Goal: Information Seeking & Learning: Learn about a topic

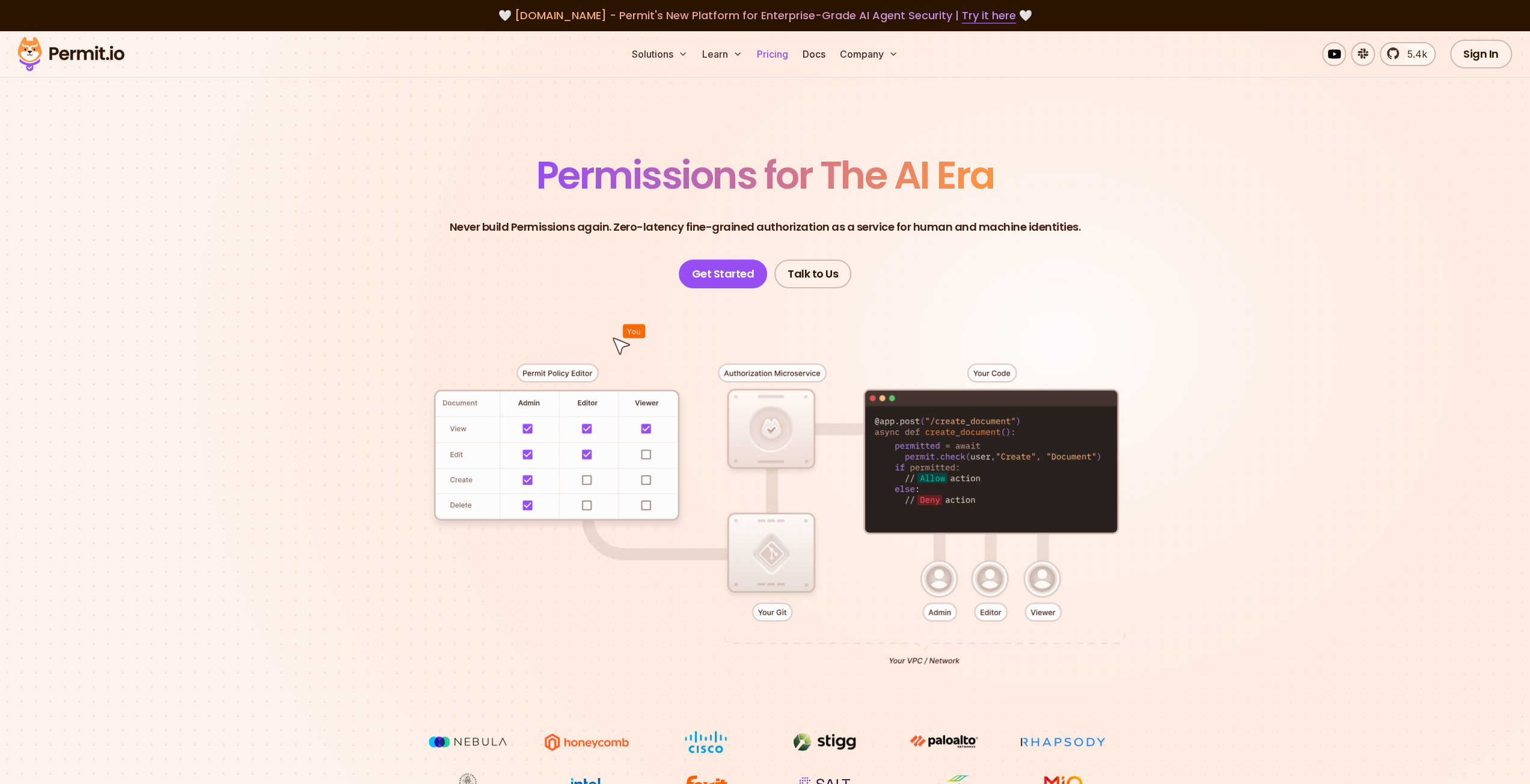
click at [782, 56] on link "Pricing" at bounding box center [772, 54] width 41 height 24
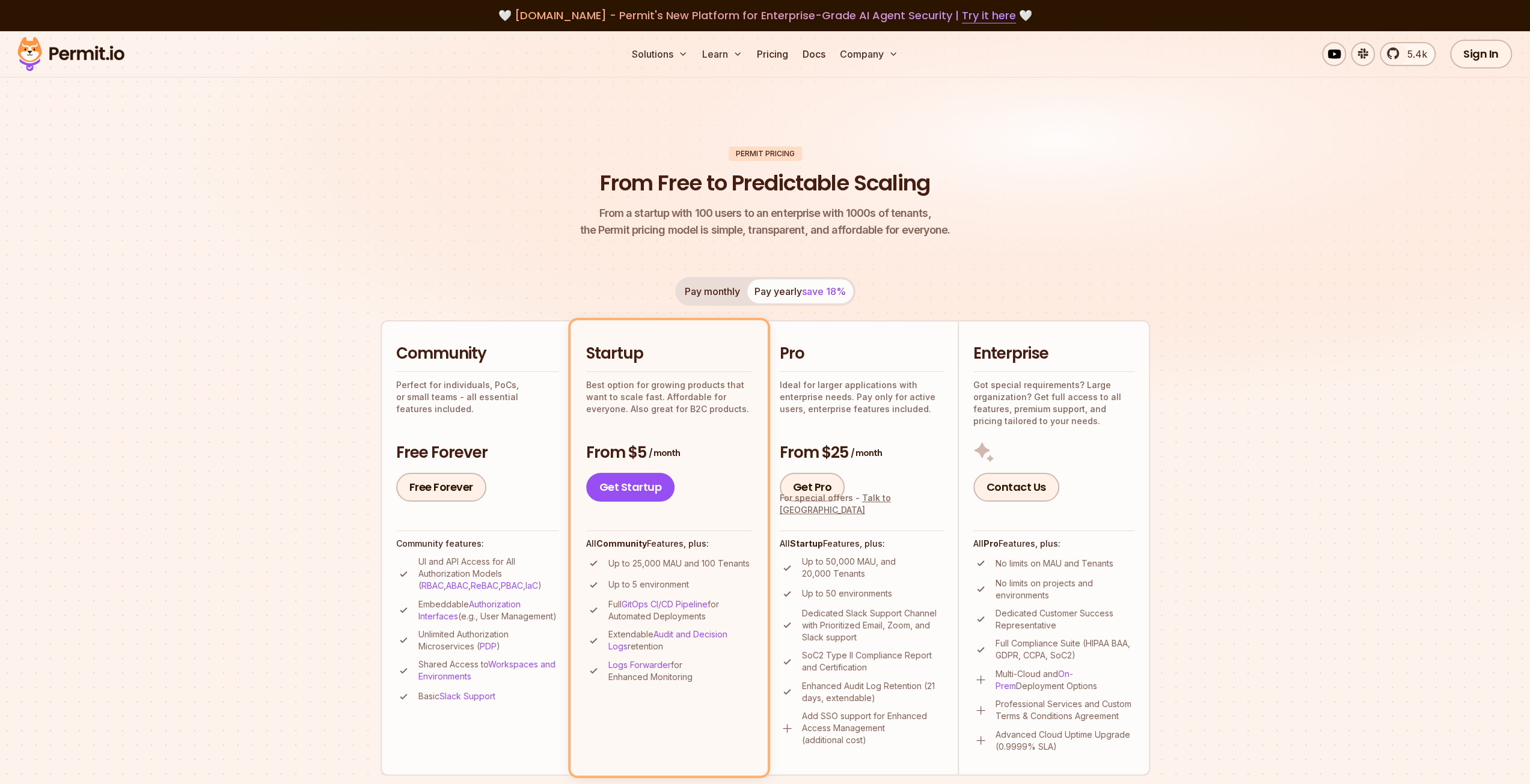
click at [676, 561] on p "Up to 25,000 MAU and 100 Tenants" at bounding box center [679, 563] width 141 height 12
copy p "MAU"
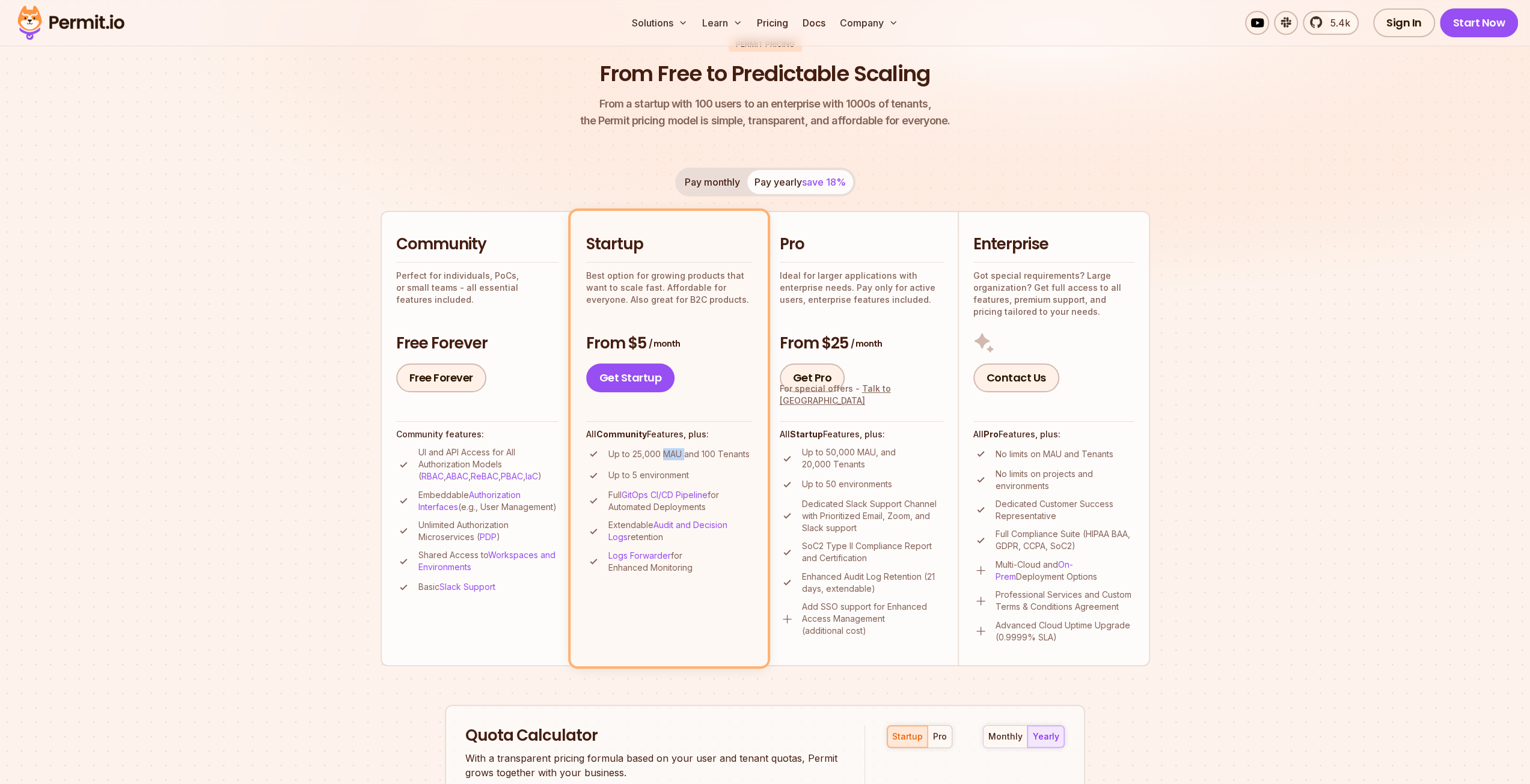
scroll to position [60, 0]
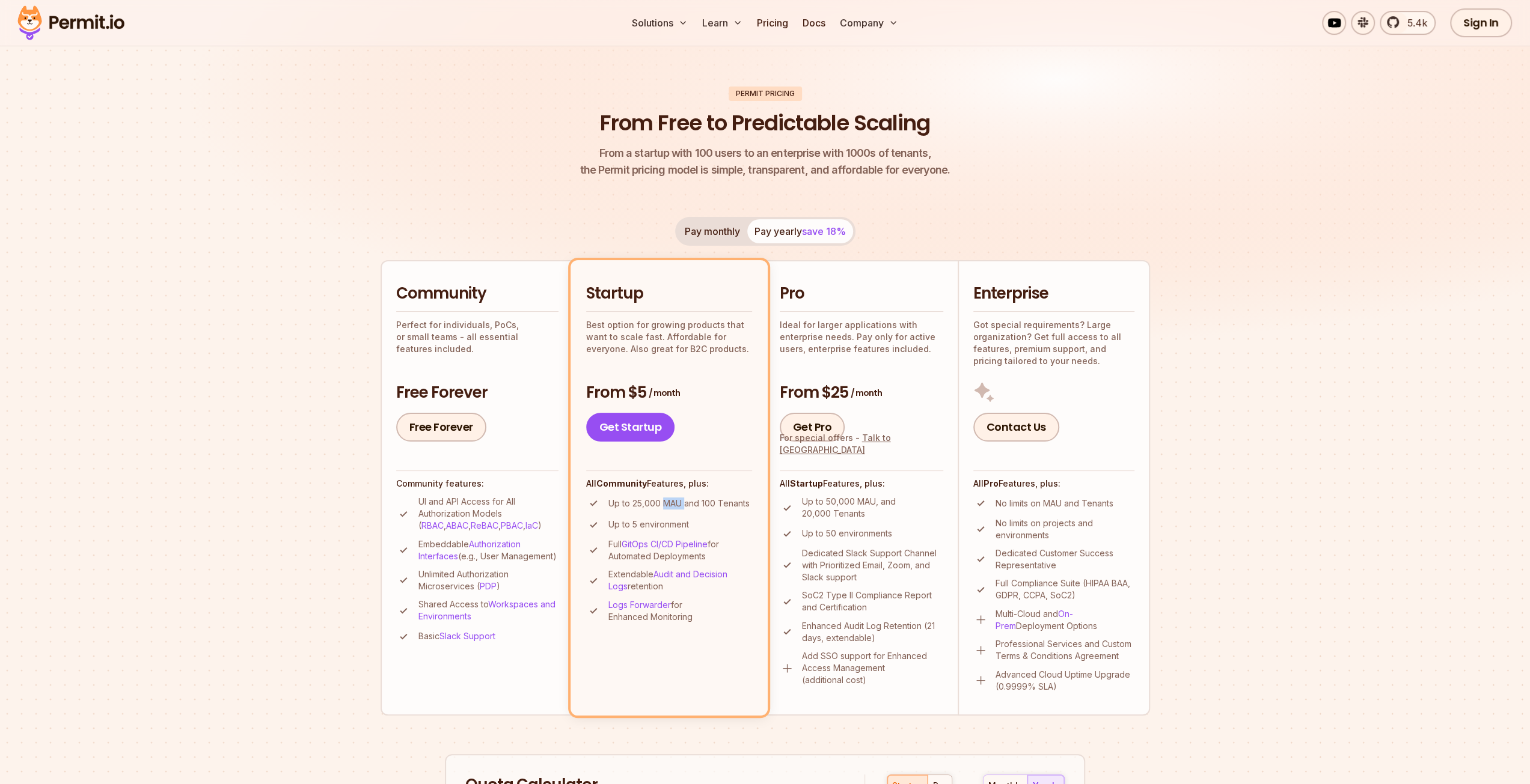
click at [691, 236] on button "Pay monthly" at bounding box center [713, 231] width 70 height 24
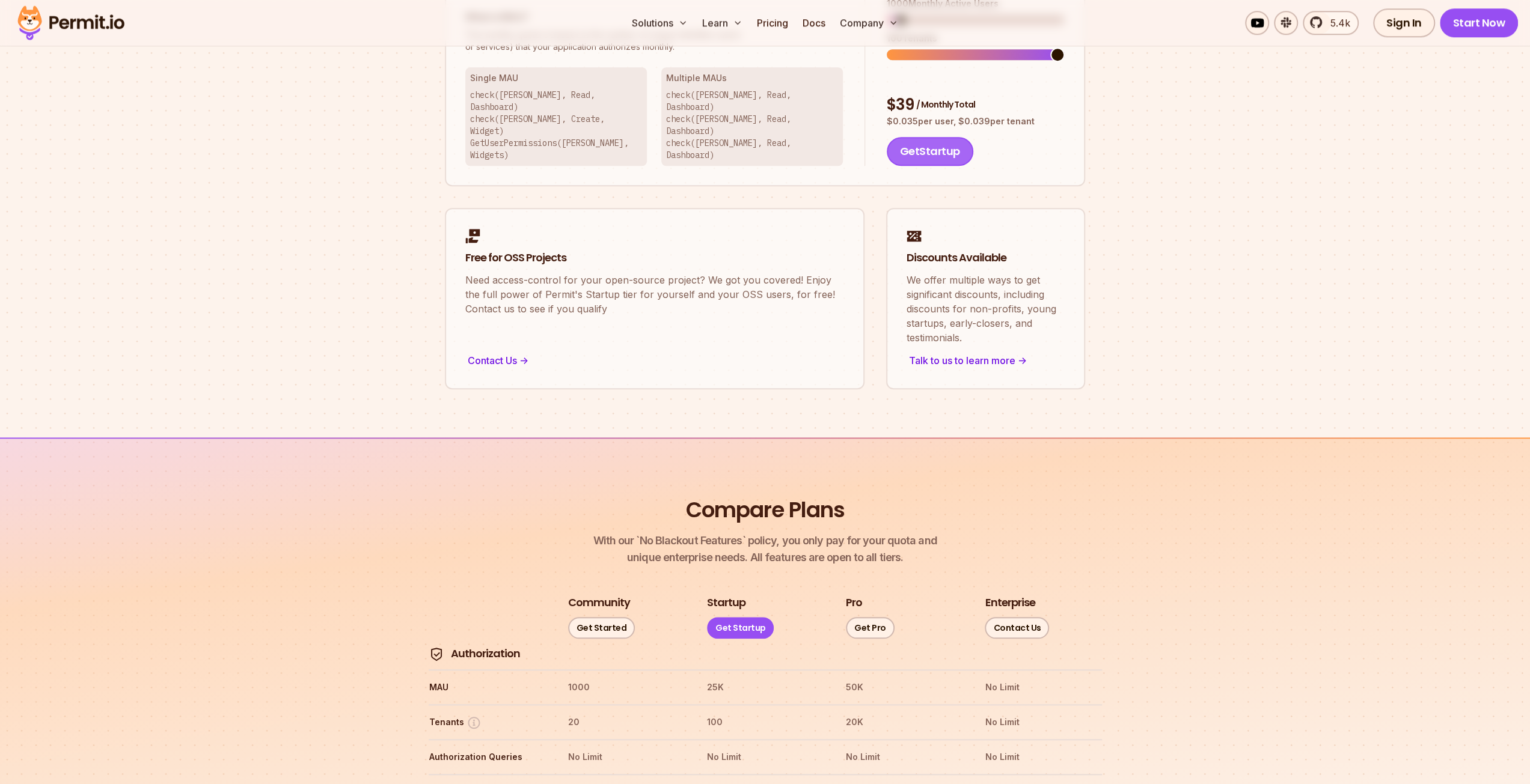
scroll to position [1142, 0]
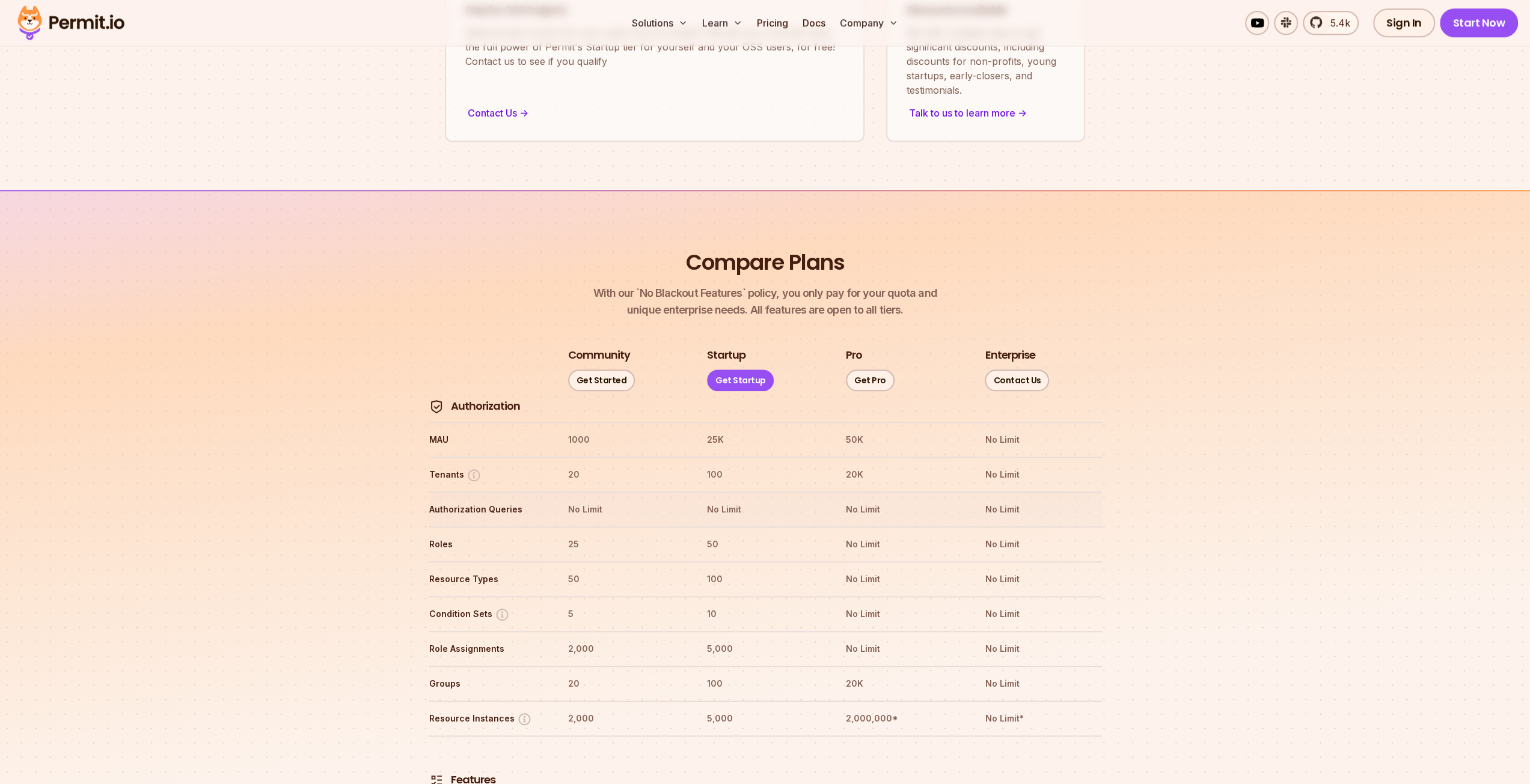
click at [515, 500] on th "Authorization Queries" at bounding box center [487, 509] width 117 height 19
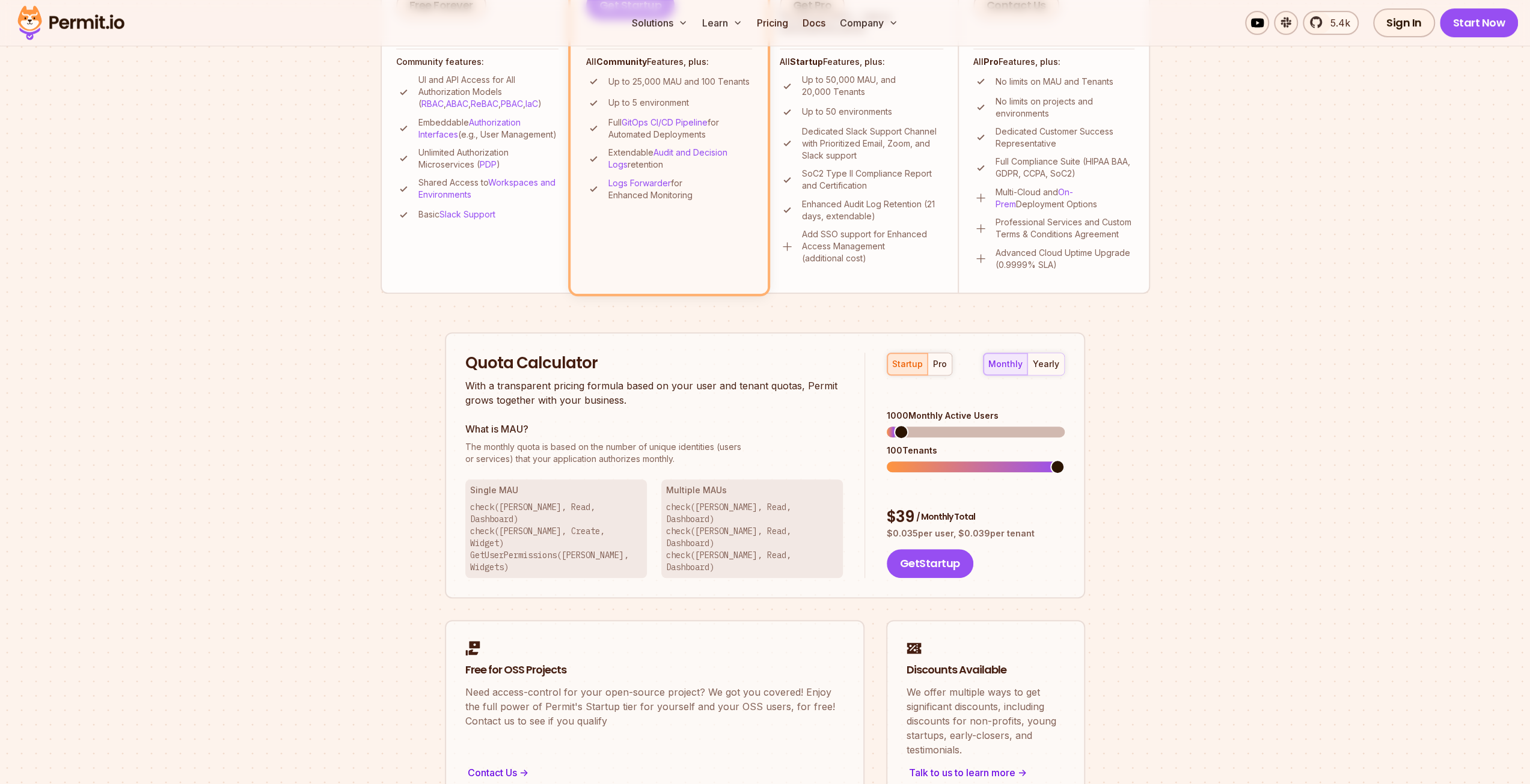
scroll to position [481, 0]
click at [900, 508] on div "$ 39 / Monthly Total" at bounding box center [975, 518] width 178 height 22
copy div "39"
click at [1065, 464] on span at bounding box center [1058, 468] width 15 height 15
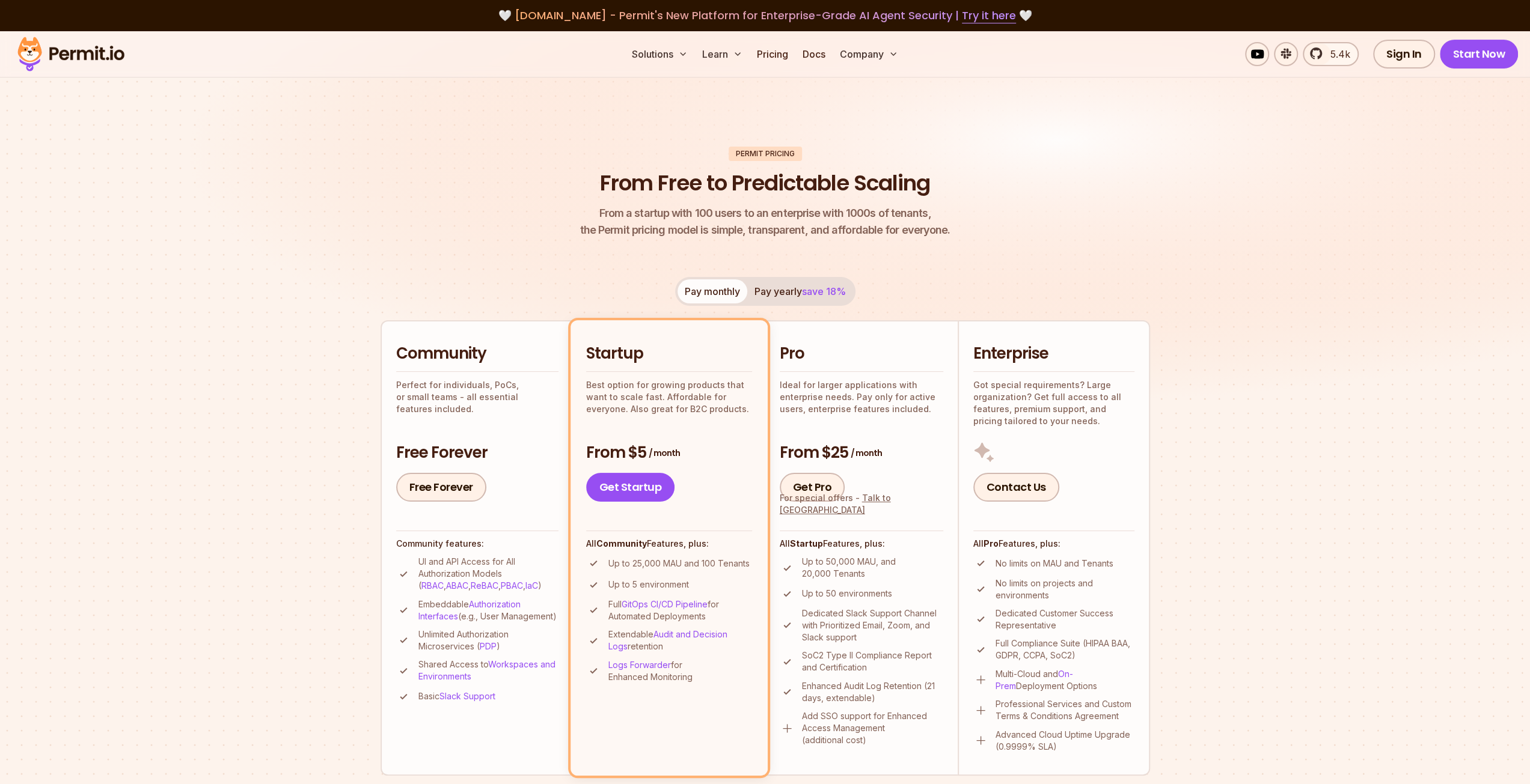
scroll to position [0, 0]
click at [104, 58] on img at bounding box center [71, 54] width 118 height 41
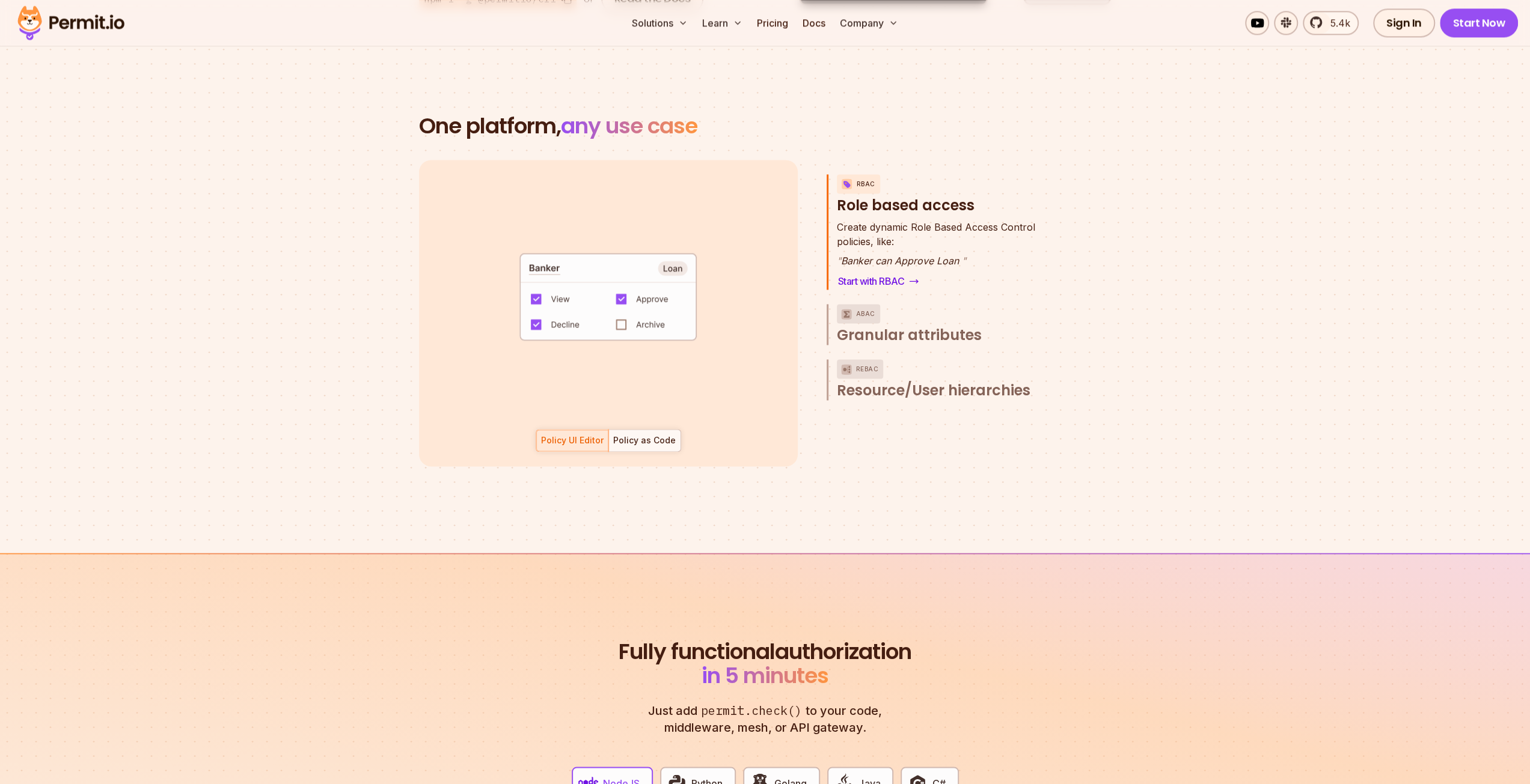
scroll to position [1683, 0]
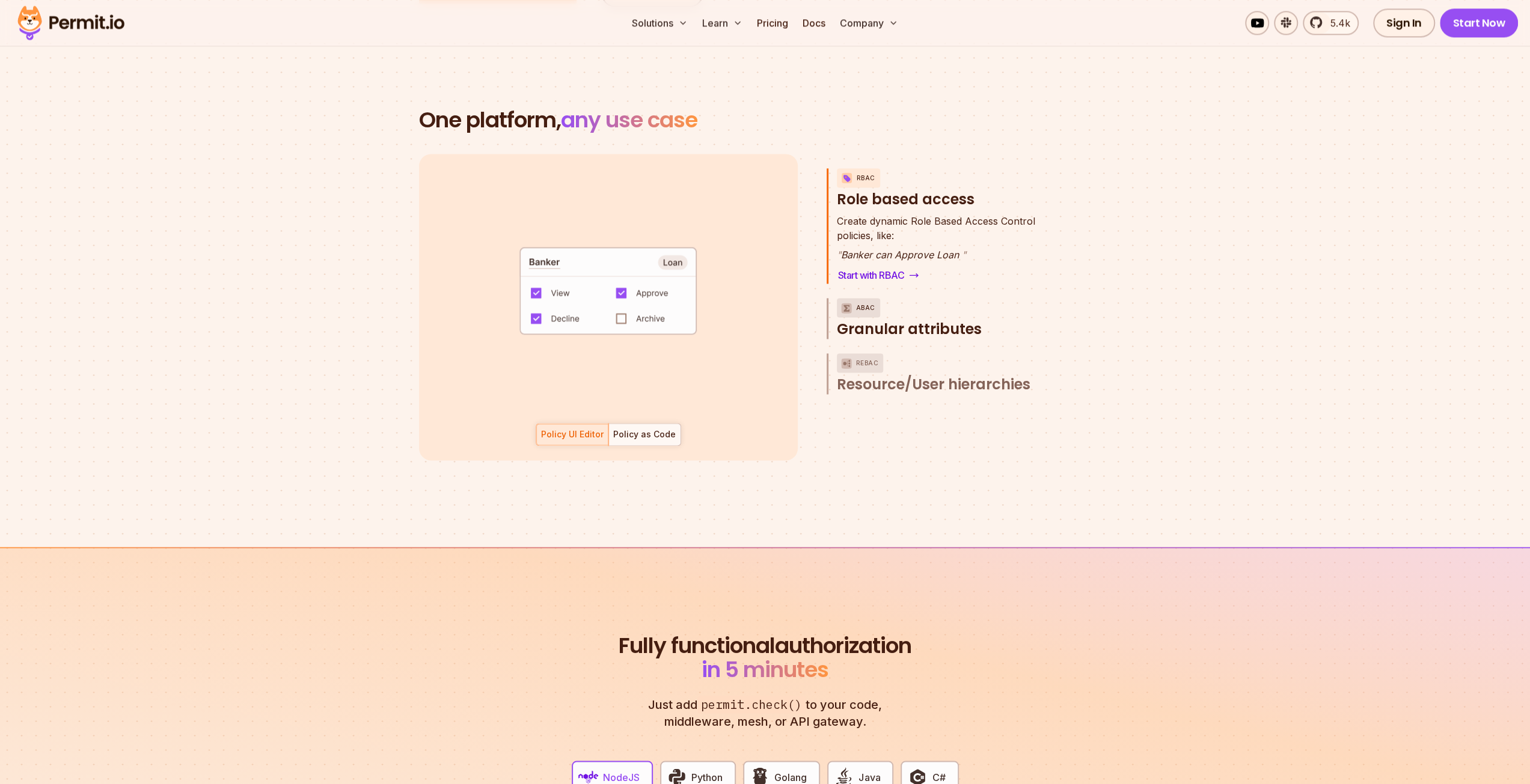
click at [972, 320] on span "Granular attributes" at bounding box center [909, 329] width 145 height 19
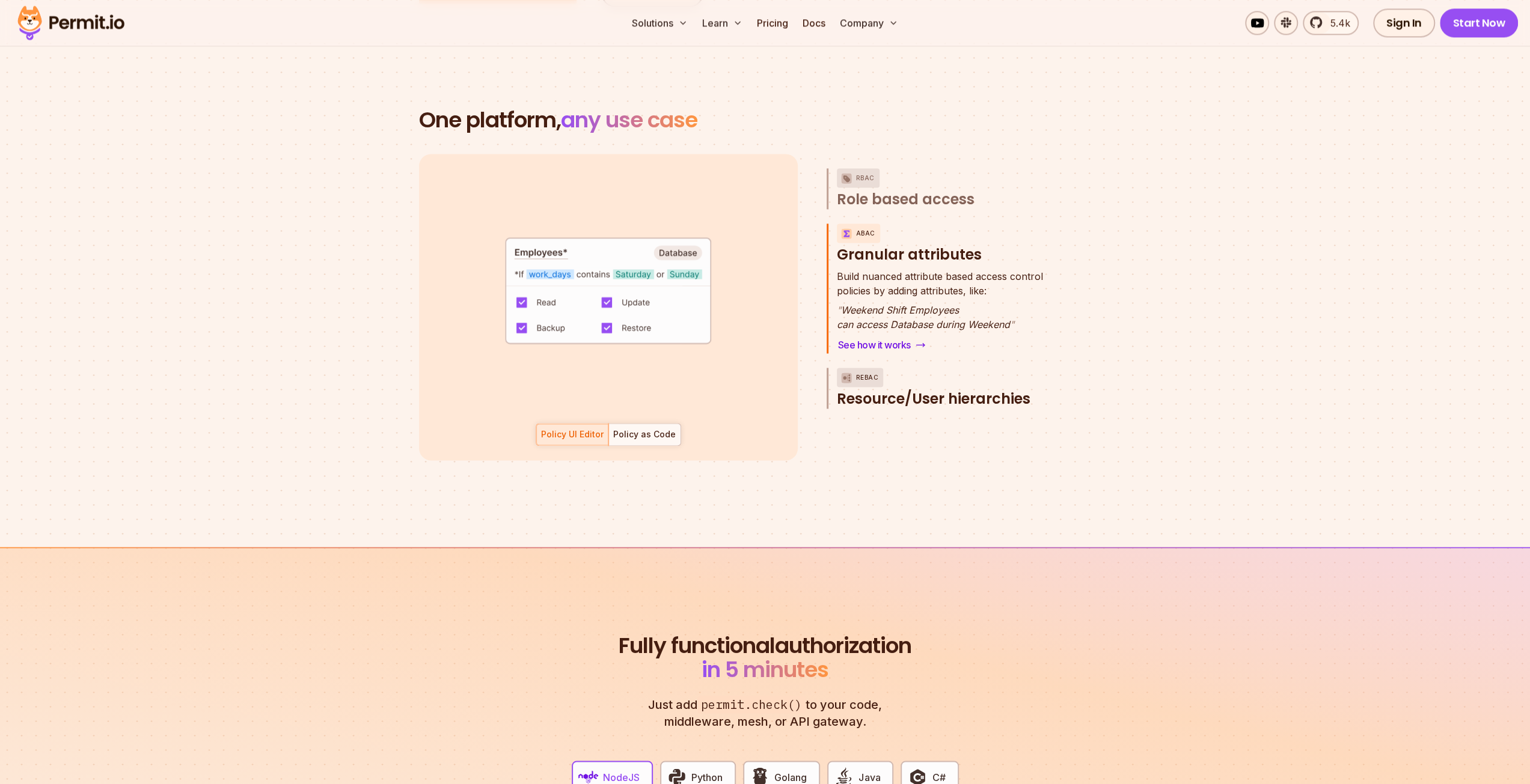
click at [963, 390] on span "Resource/User hierarchies" at bounding box center [933, 399] width 194 height 19
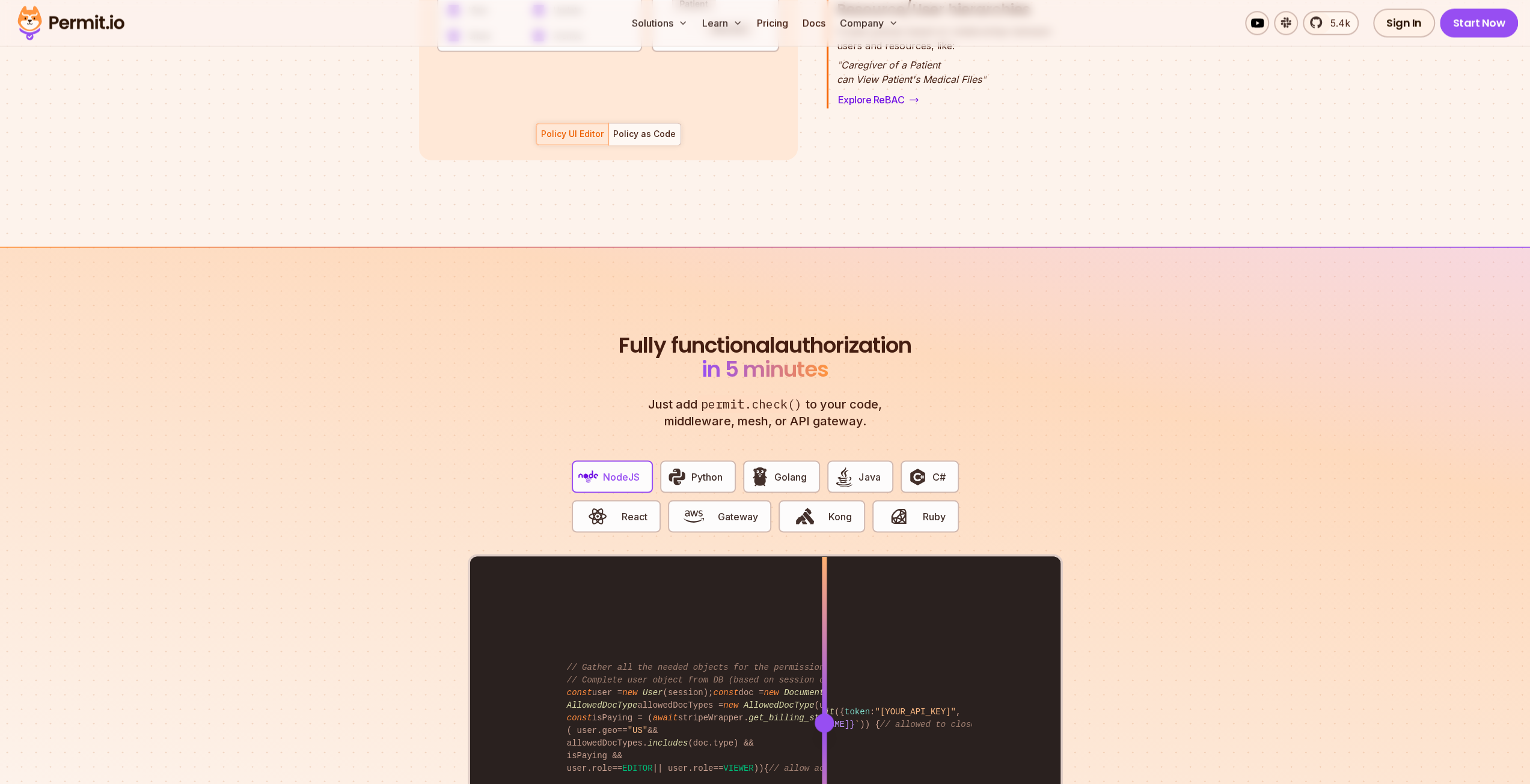
scroll to position [2224, 0]
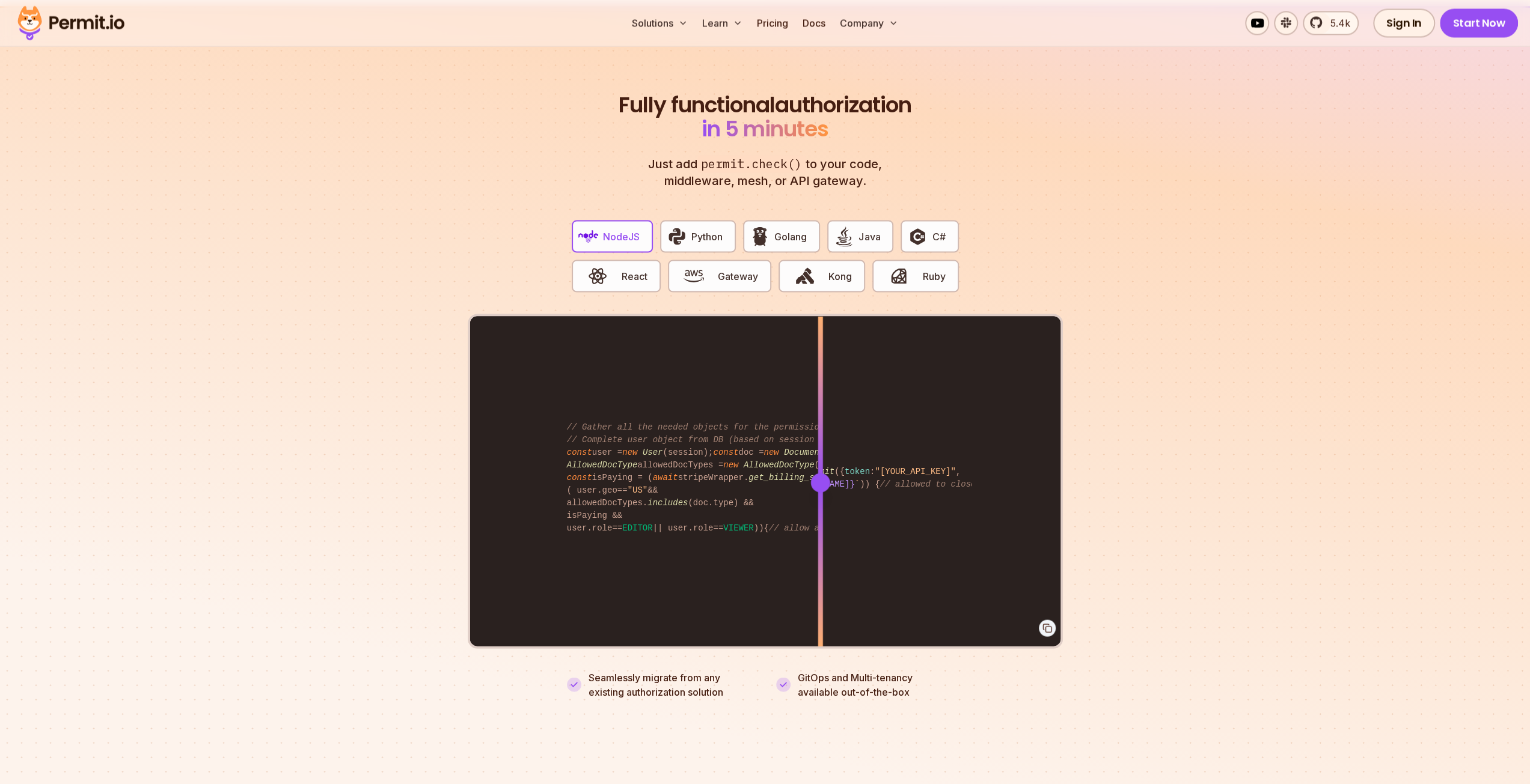
drag, startPoint x: 821, startPoint y: 464, endPoint x: 820, endPoint y: 498, distance: 34.0
click at [820, 498] on div at bounding box center [820, 482] width 5 height 332
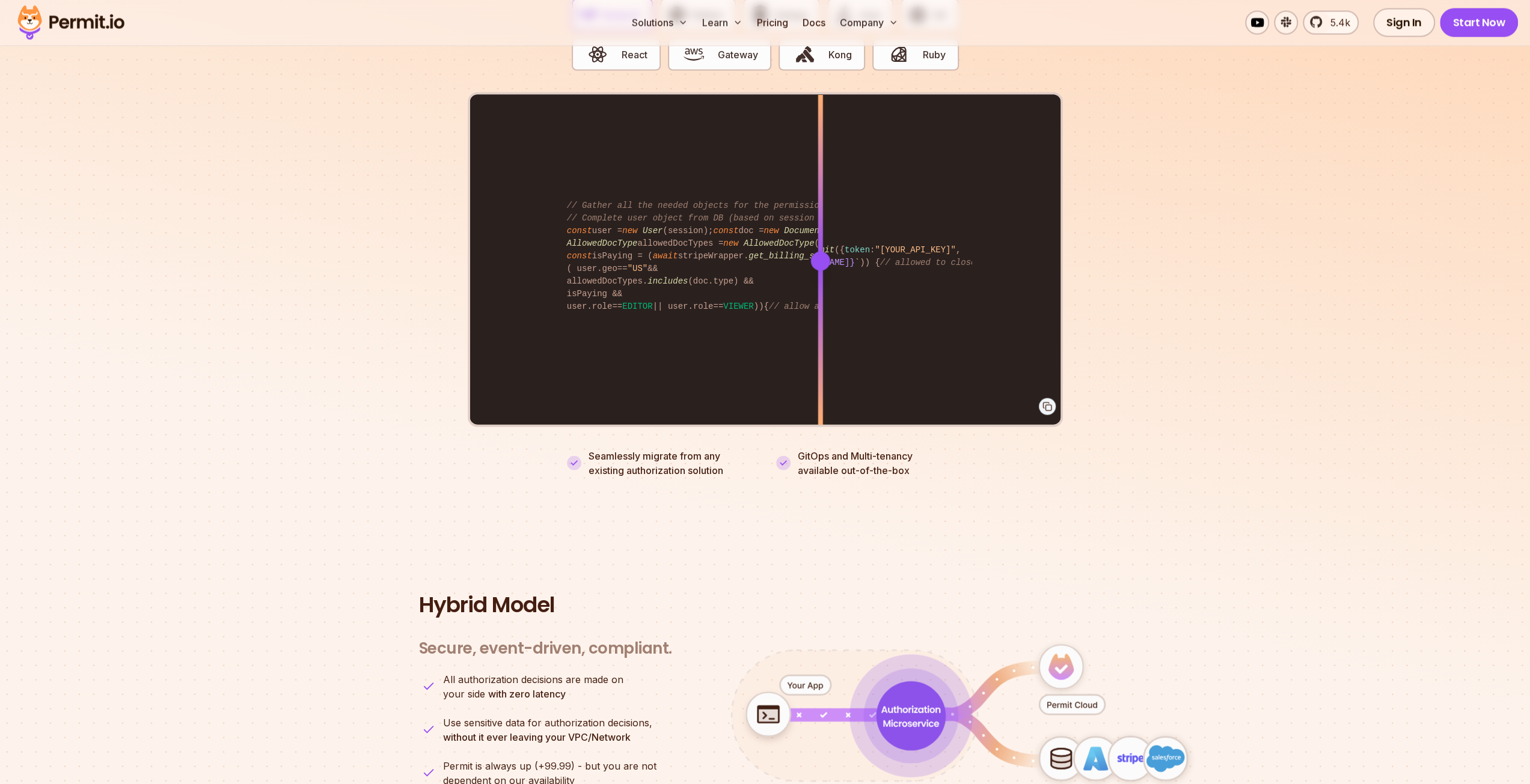
scroll to position [2825, 0]
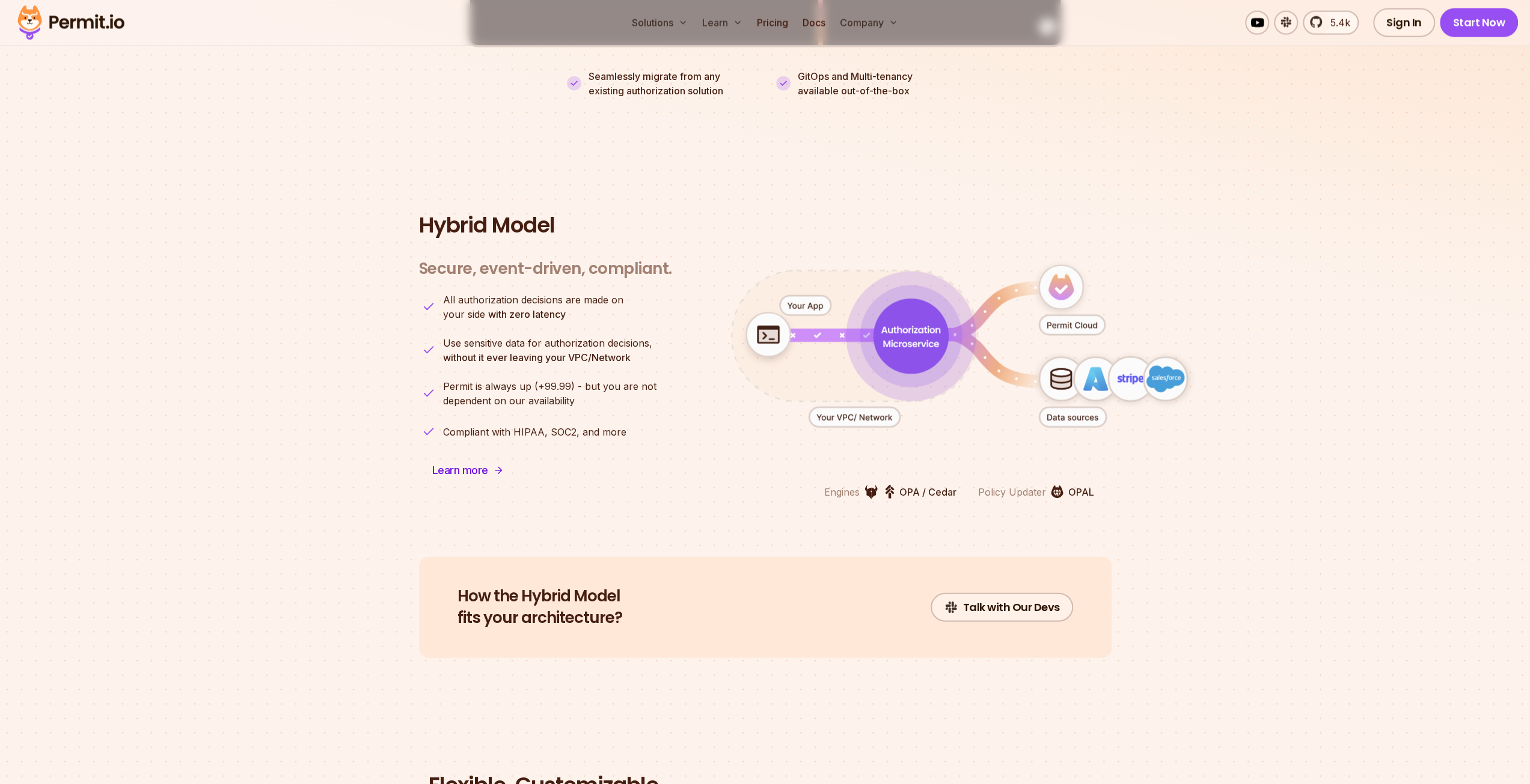
click at [918, 329] on icon "animation" at bounding box center [910, 336] width 75 height 75
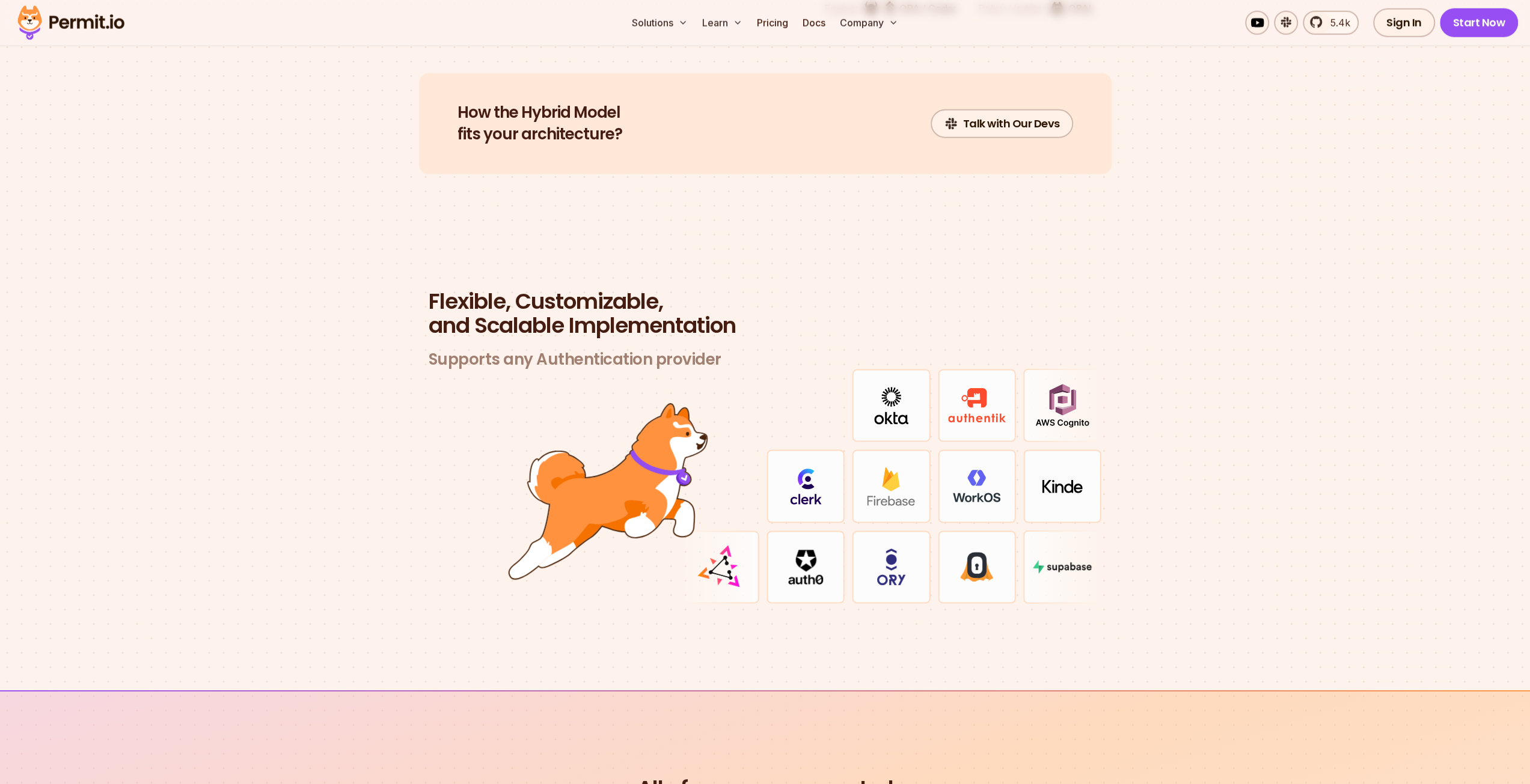
scroll to position [3306, 0]
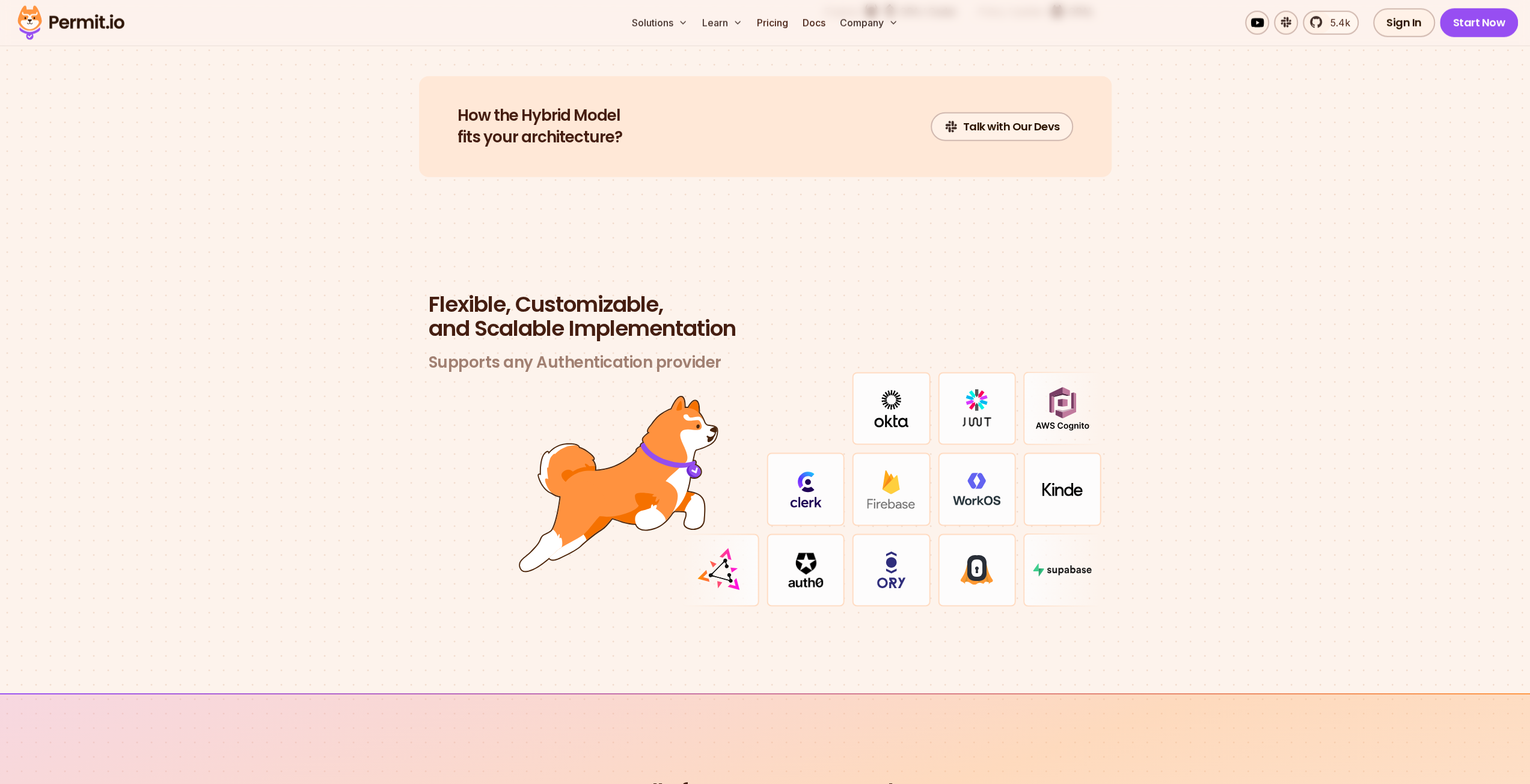
click at [805, 485] on img at bounding box center [806, 489] width 32 height 36
click at [826, 491] on div at bounding box center [805, 489] width 78 height 73
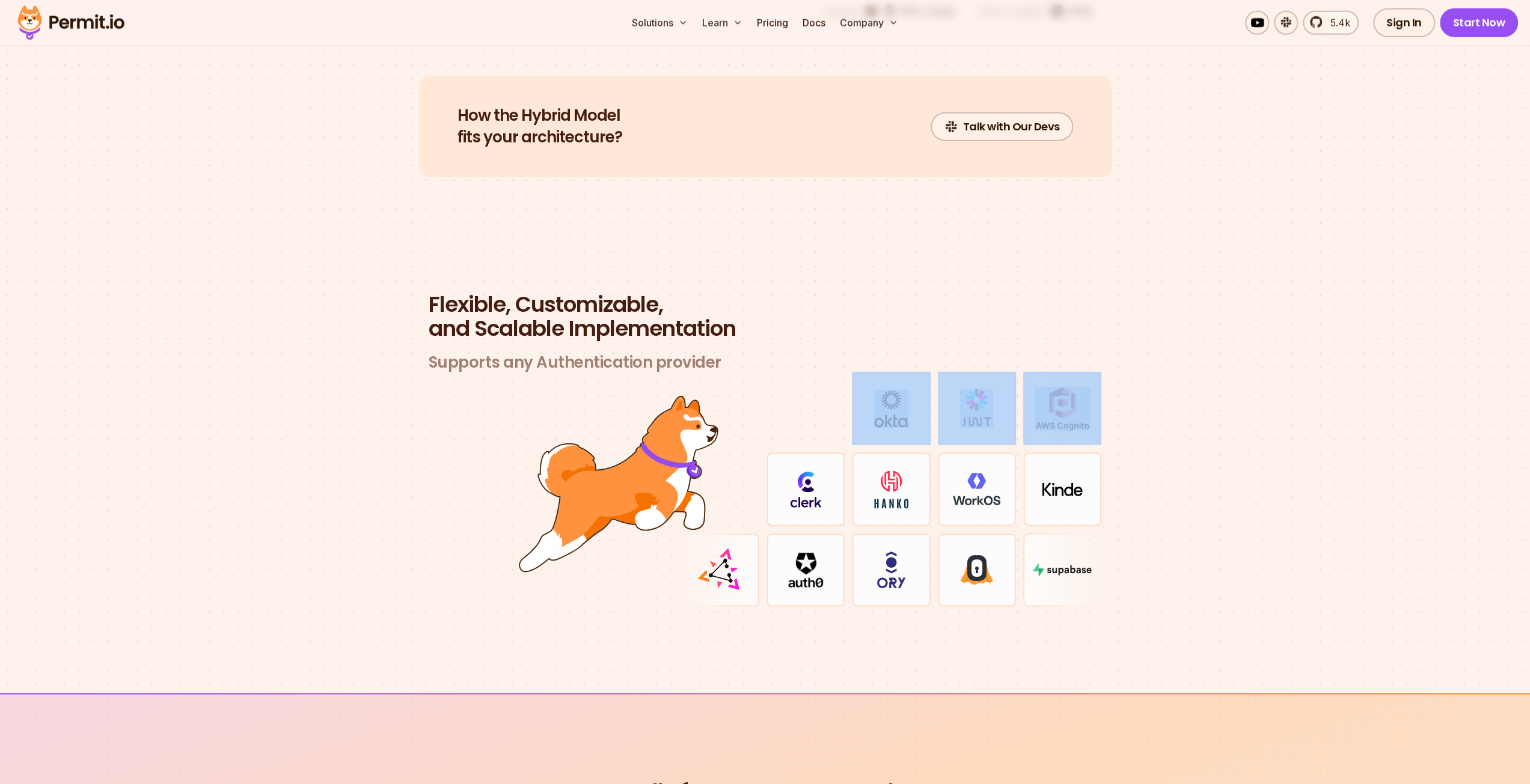
click at [826, 491] on div at bounding box center [805, 489] width 78 height 73
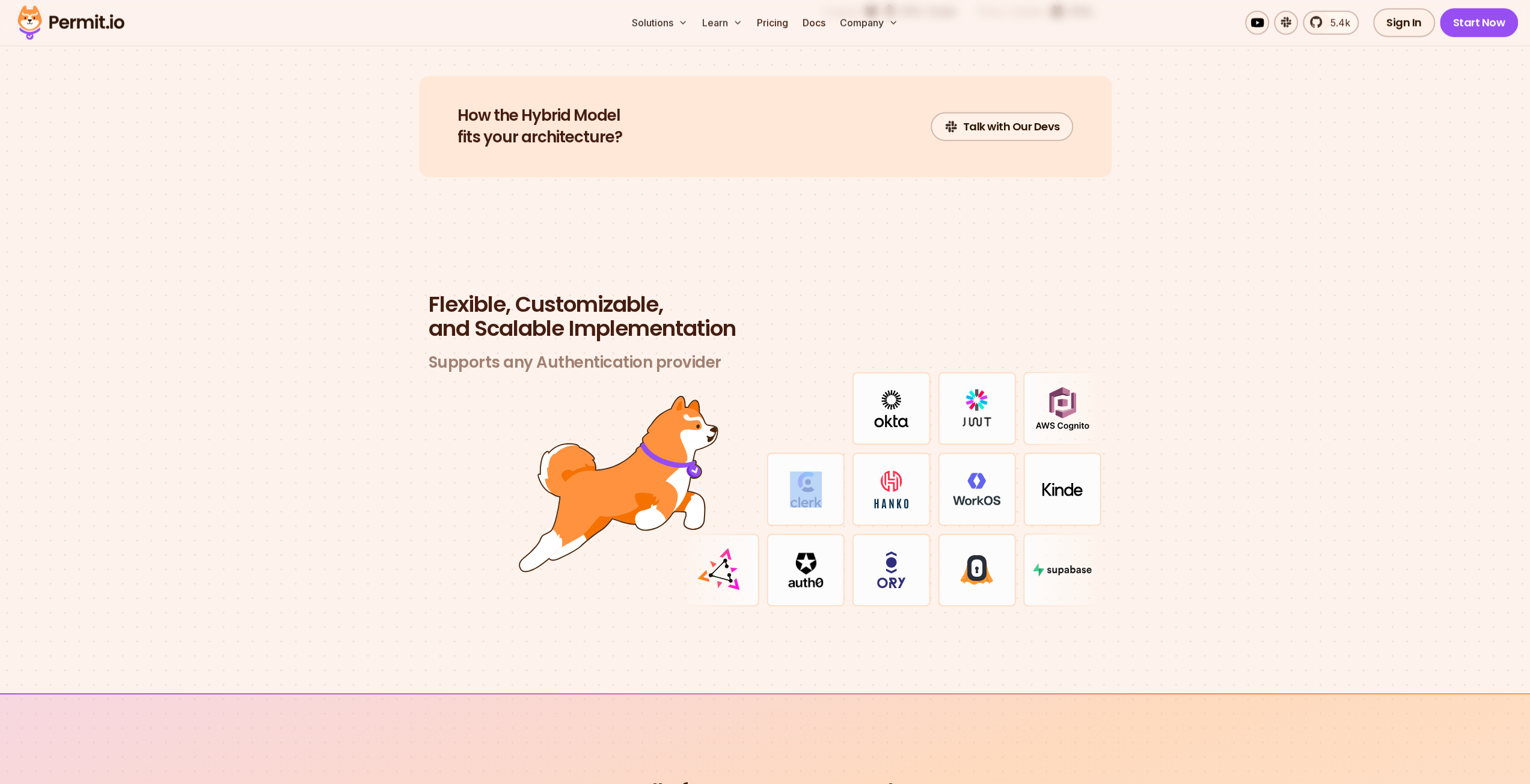
click at [826, 491] on div at bounding box center [805, 489] width 78 height 73
click at [824, 491] on div at bounding box center [805, 489] width 78 height 73
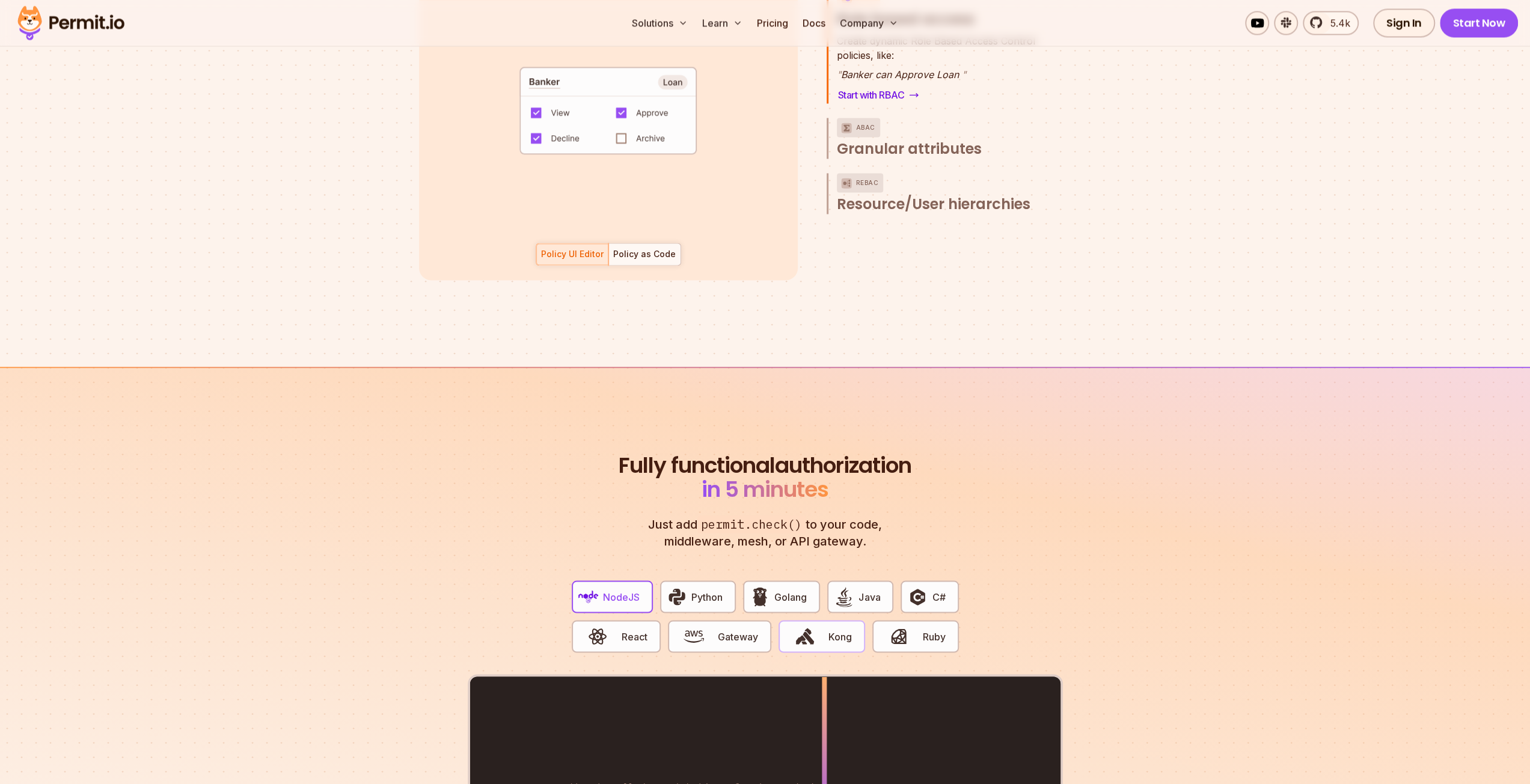
scroll to position [2224, 0]
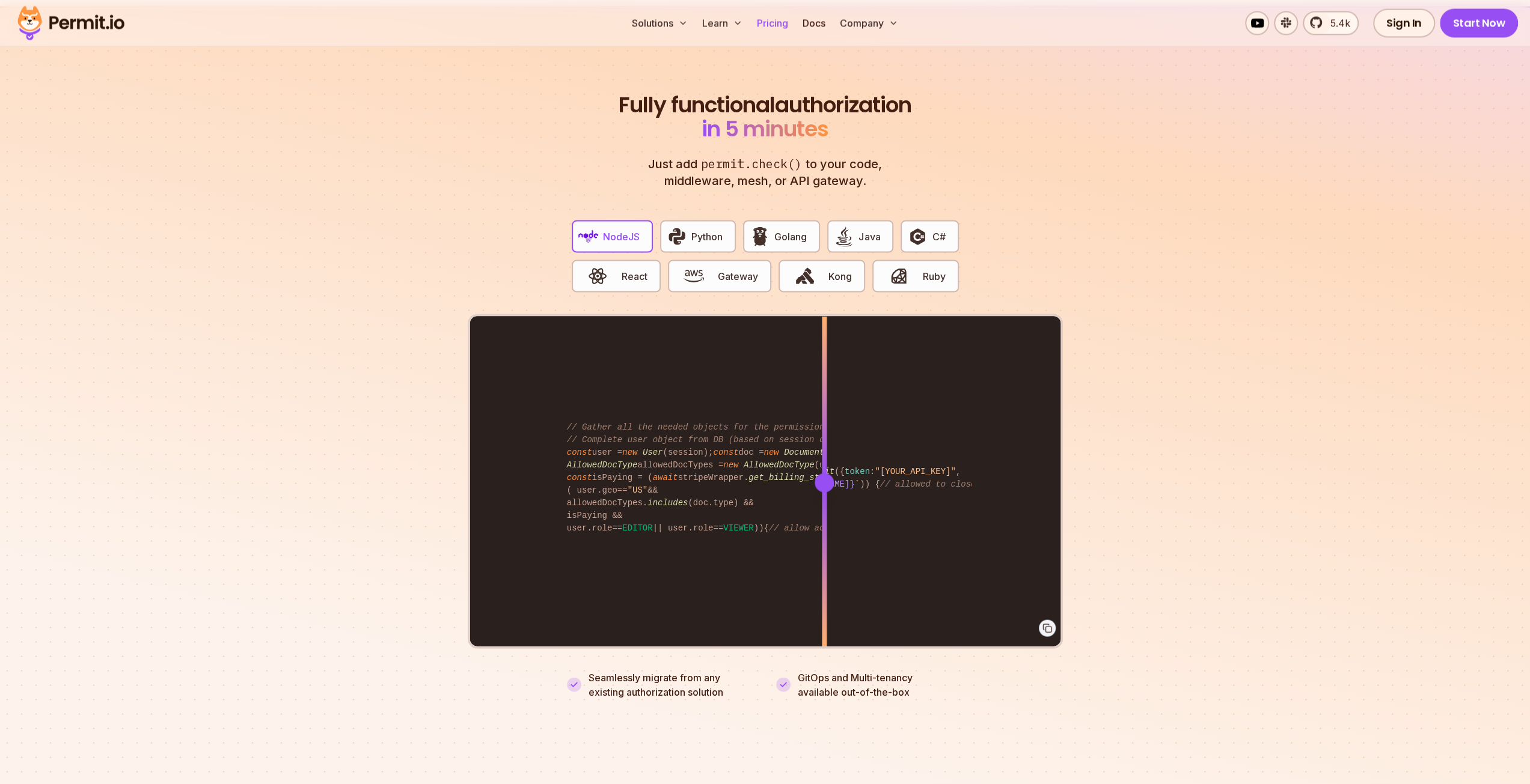
click at [787, 26] on link "Pricing" at bounding box center [772, 22] width 41 height 24
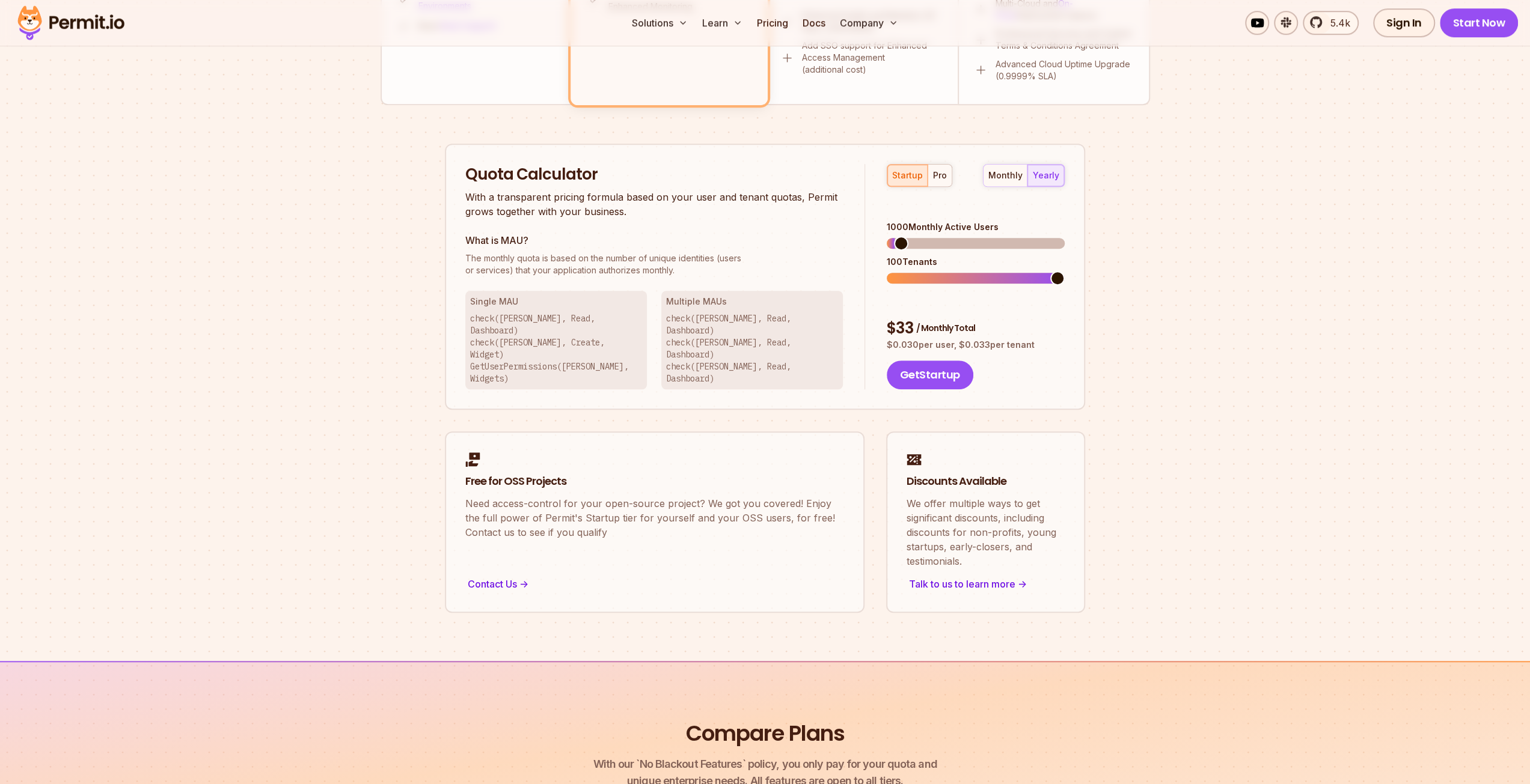
scroll to position [661, 0]
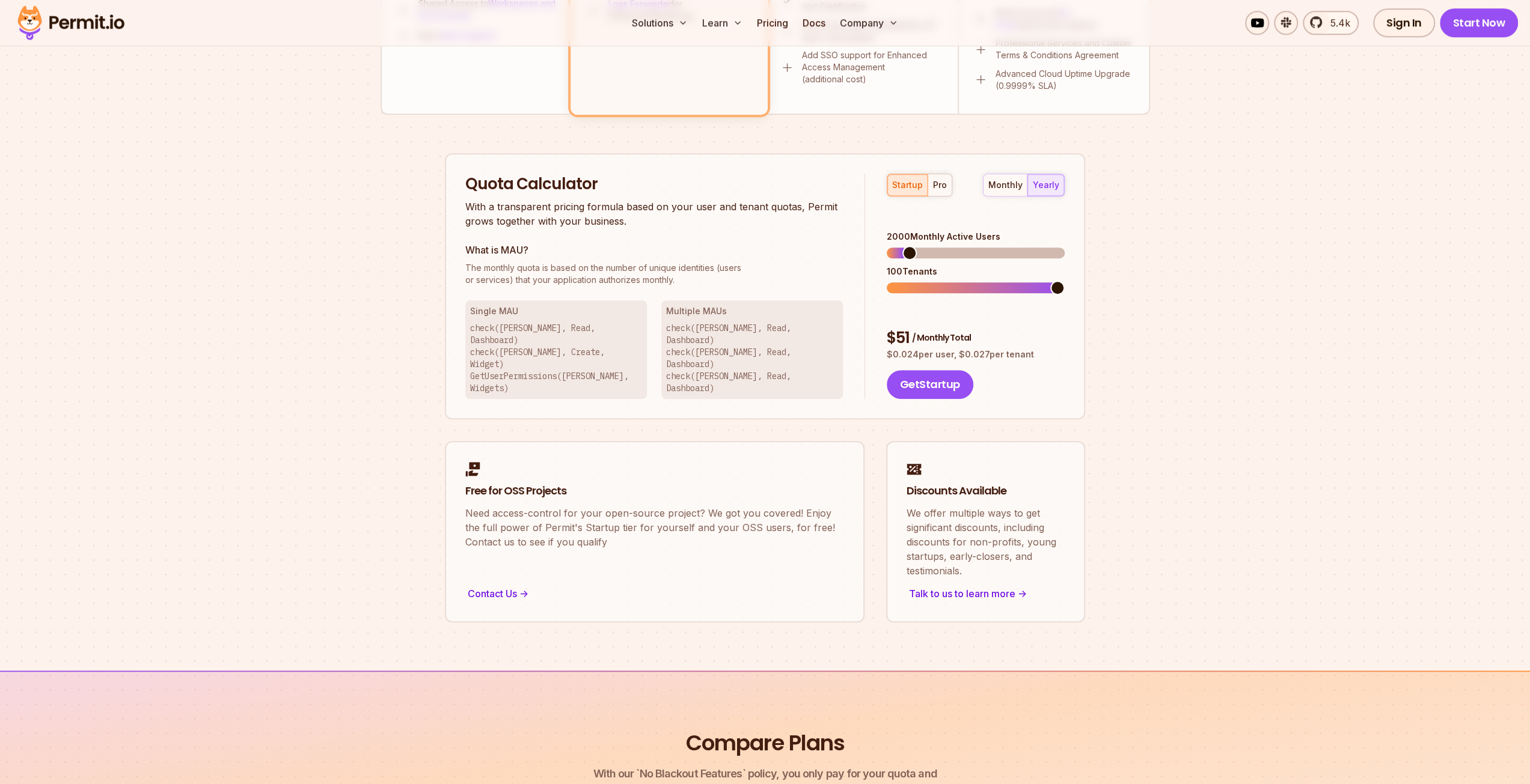
click at [904, 246] on span at bounding box center [910, 253] width 15 height 15
click at [887, 246] on span at bounding box center [894, 253] width 15 height 15
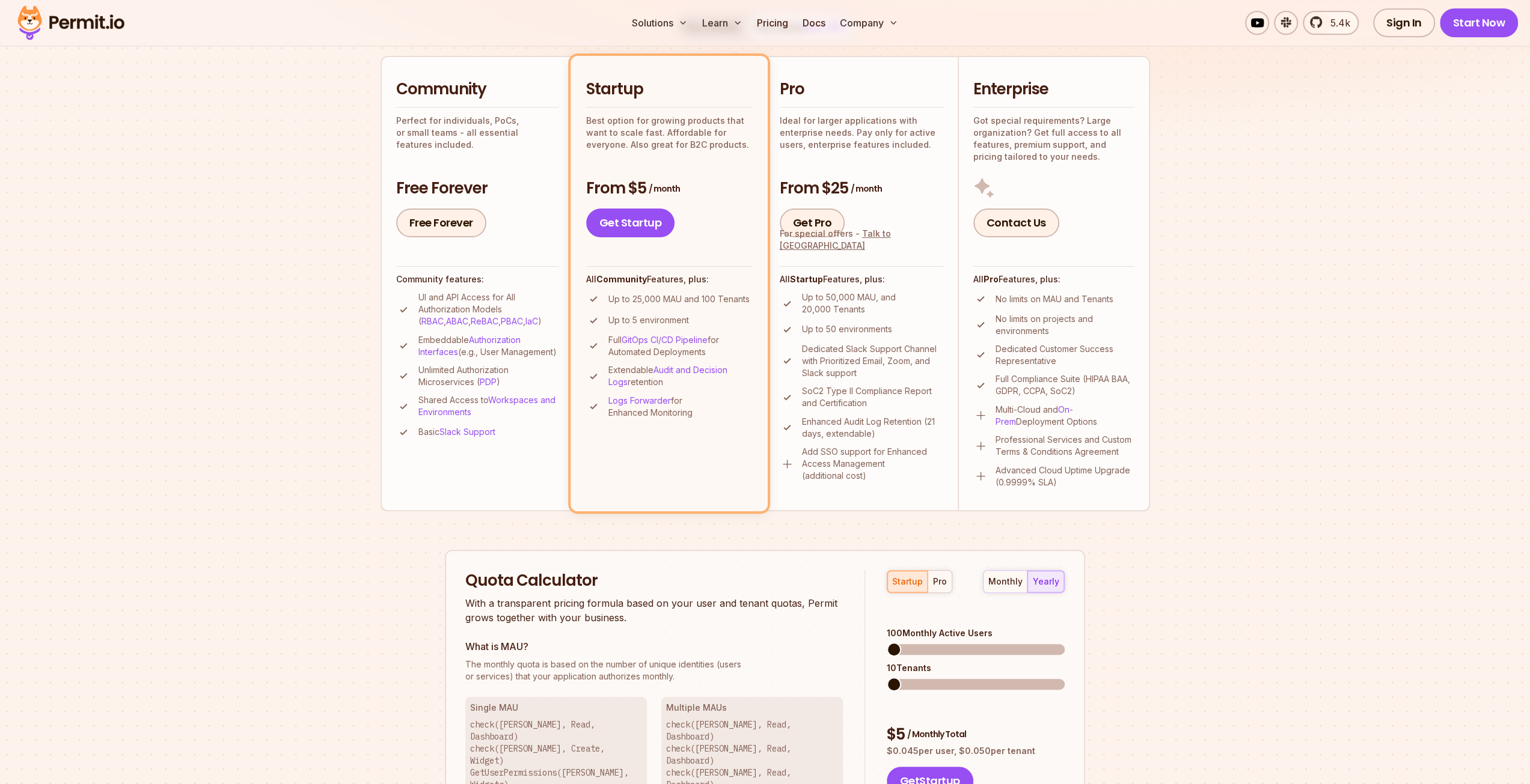
scroll to position [301, 0]
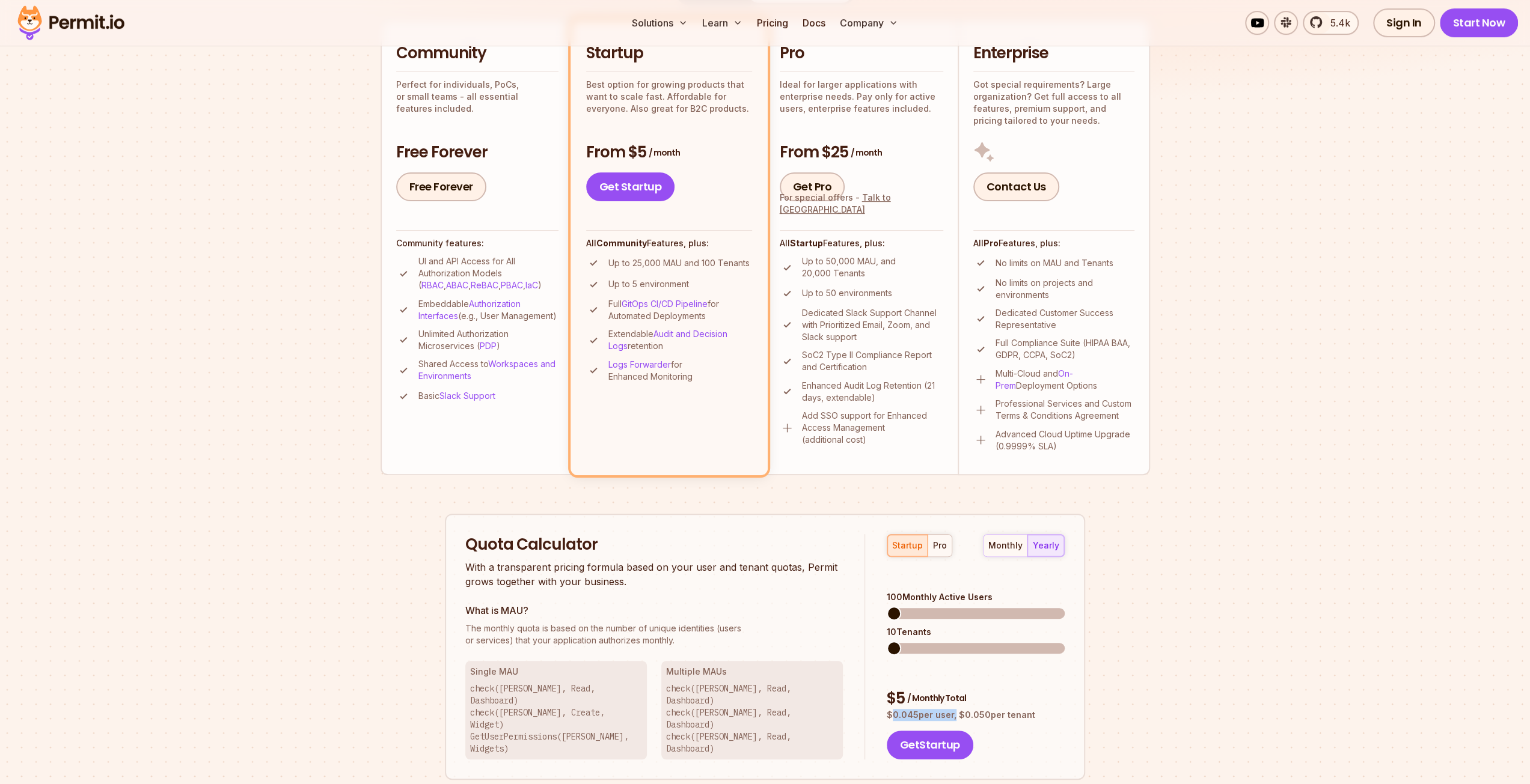
drag, startPoint x: 891, startPoint y: 680, endPoint x: 951, endPoint y: 673, distance: 60.4
click at [951, 709] on p "$ 0.045 per user, $ 0.050 per tenant" at bounding box center [975, 715] width 178 height 12
copy p "0.045 per user"
drag, startPoint x: 1038, startPoint y: 680, endPoint x: 962, endPoint y: 682, distance: 76.0
click at [962, 709] on p "$ 0.045 per user, $ 0.050 per tenant" at bounding box center [975, 715] width 178 height 12
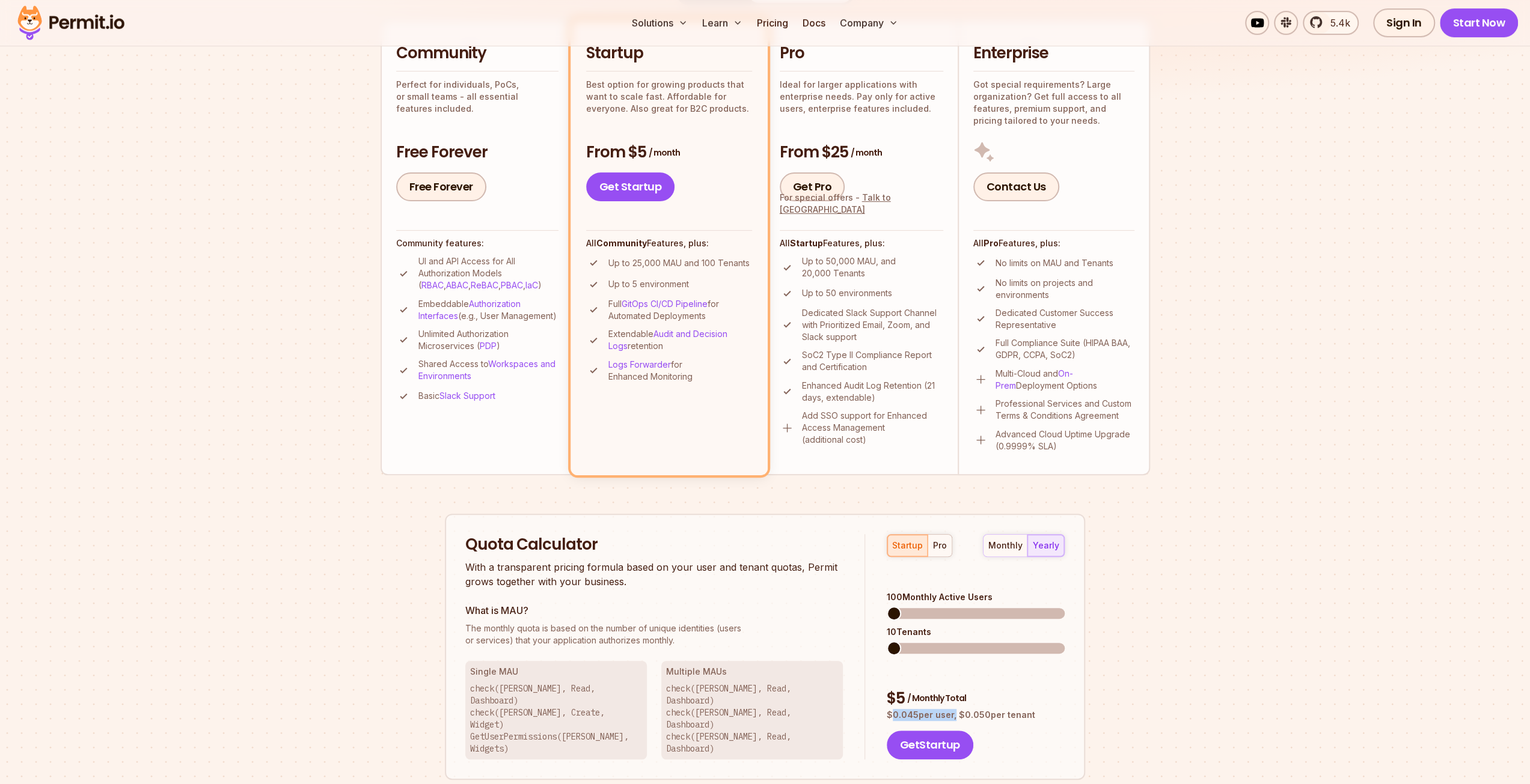
copy p "0.050 per tenant"
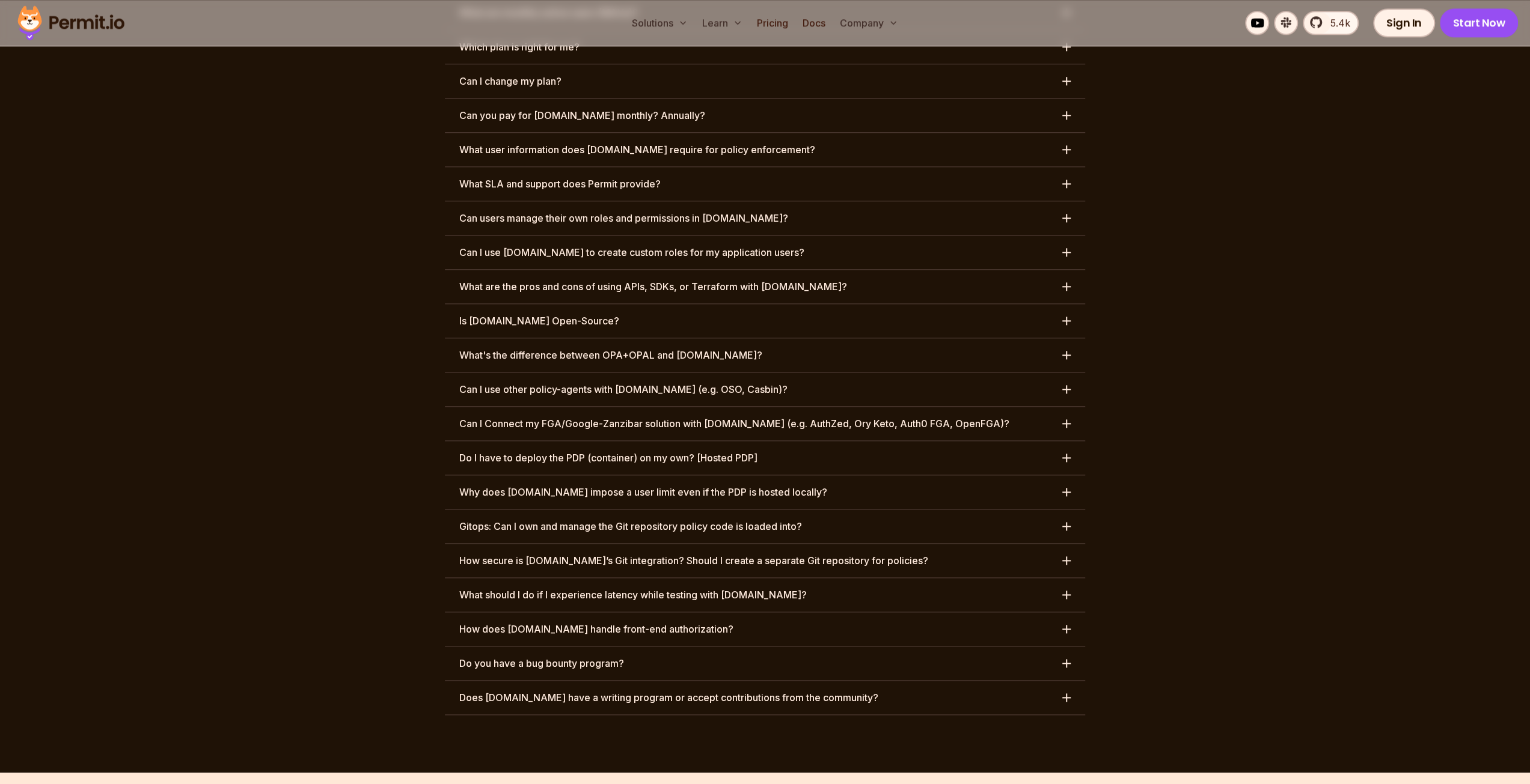
scroll to position [5988, 0]
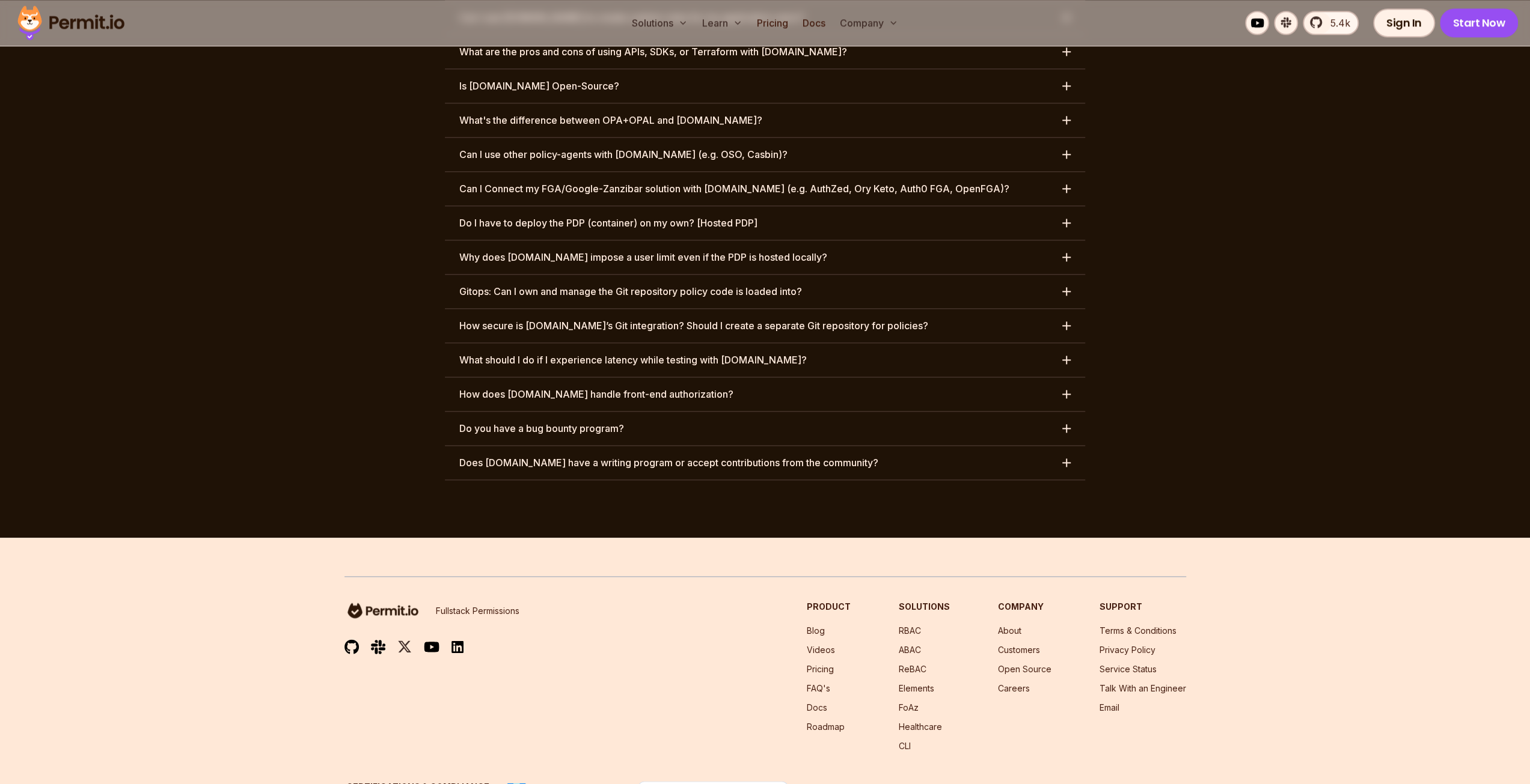
click at [97, 17] on img at bounding box center [71, 23] width 118 height 41
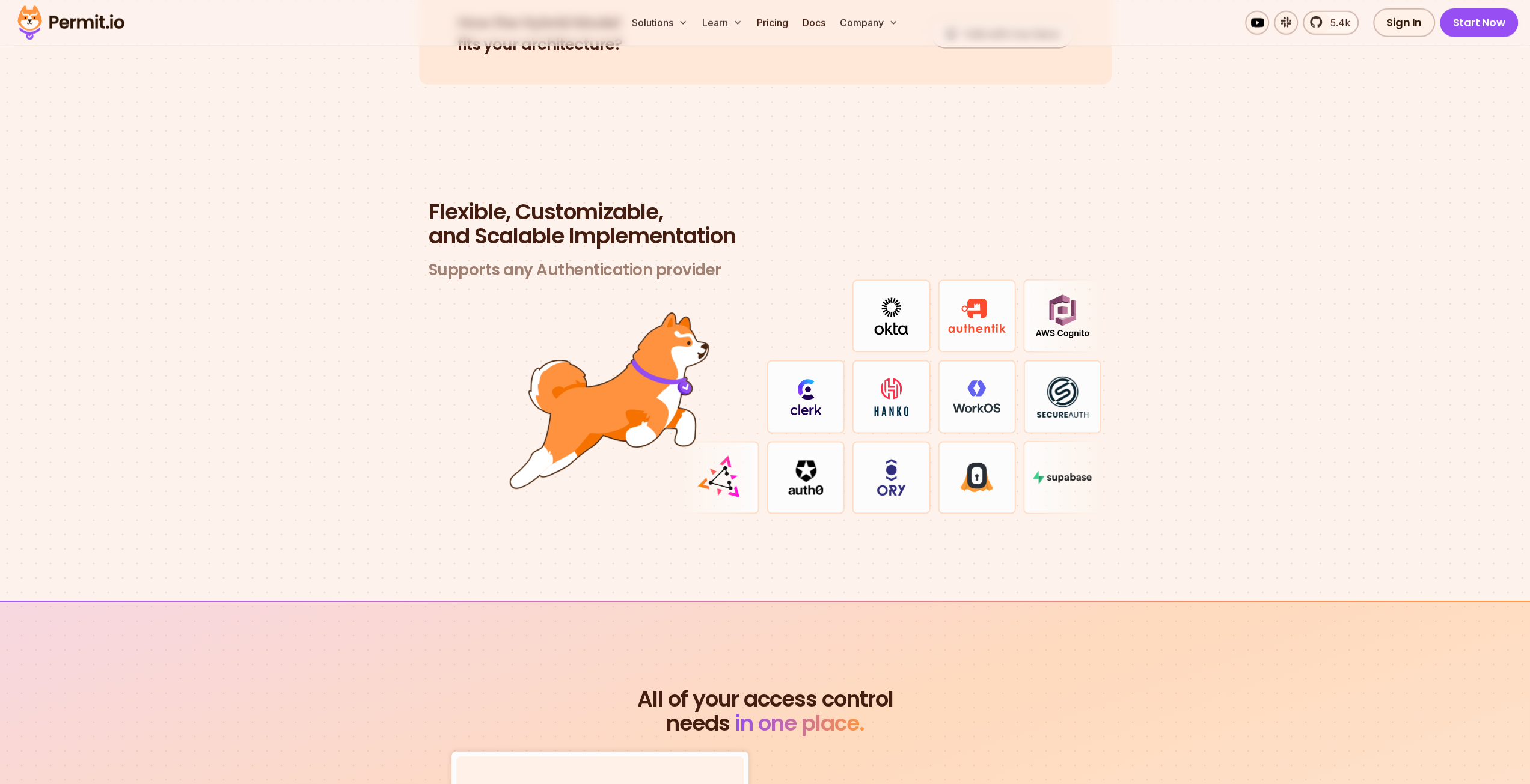
scroll to position [3366, 0]
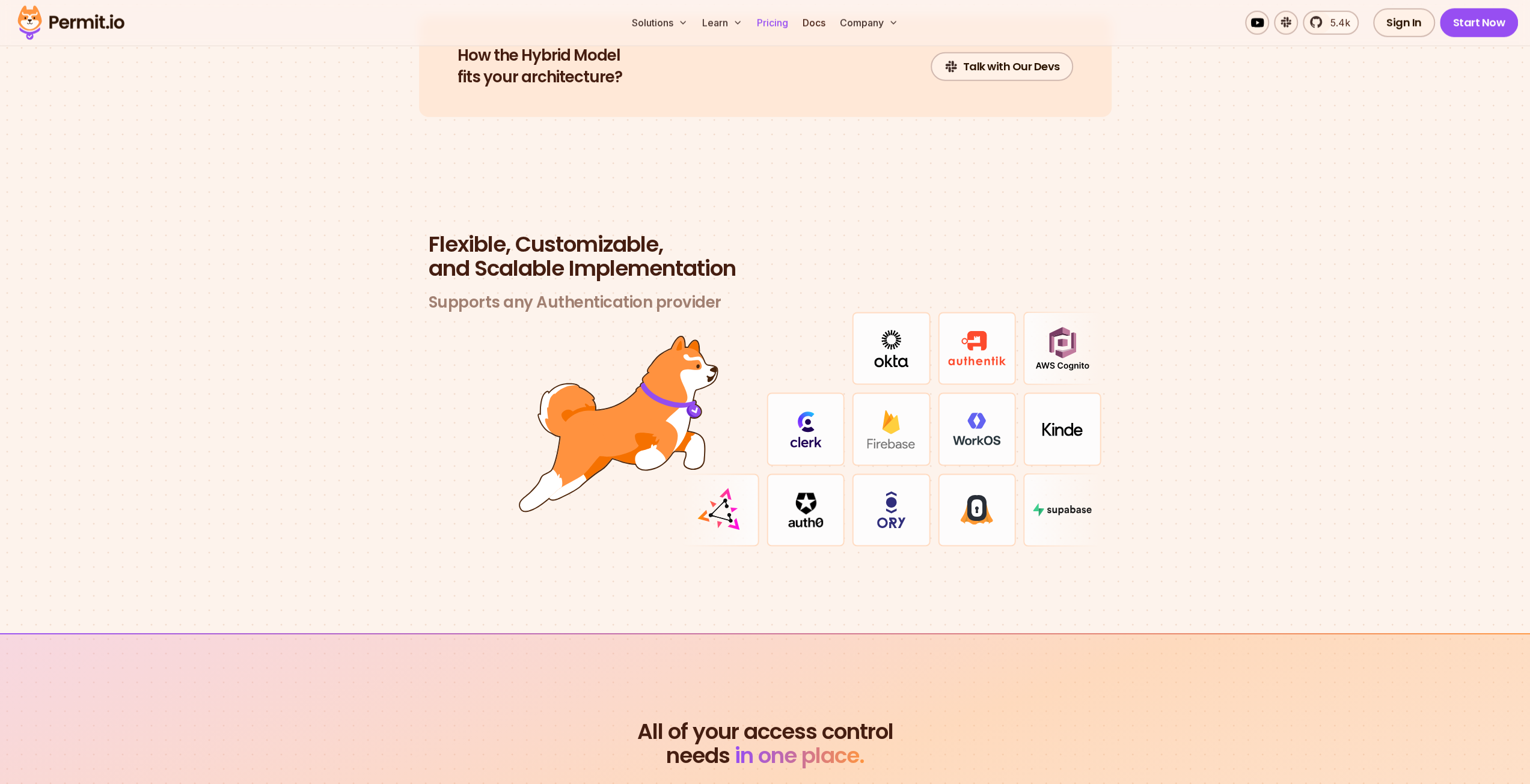
click at [787, 23] on link "Pricing" at bounding box center [772, 22] width 41 height 24
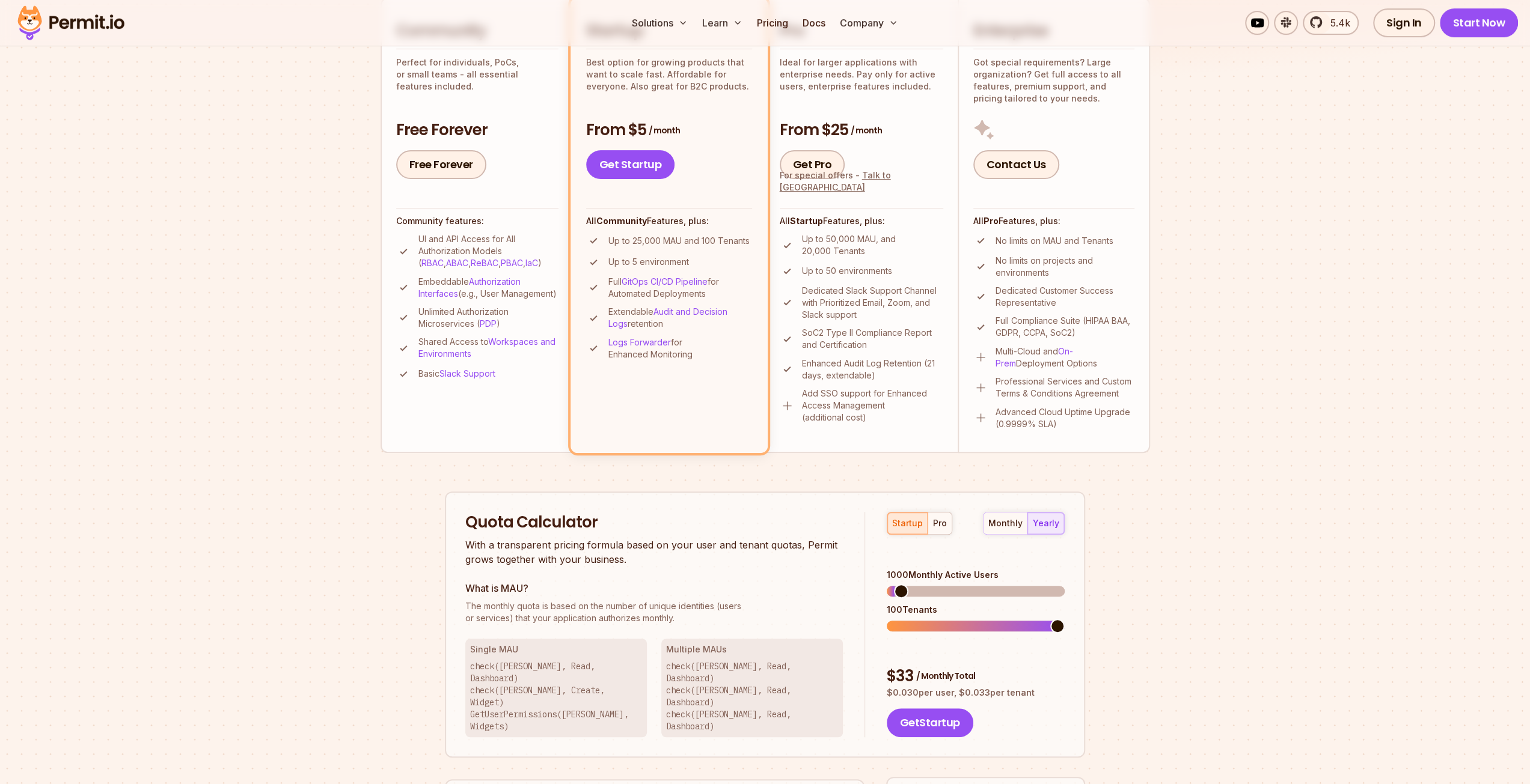
scroll to position [721, 0]
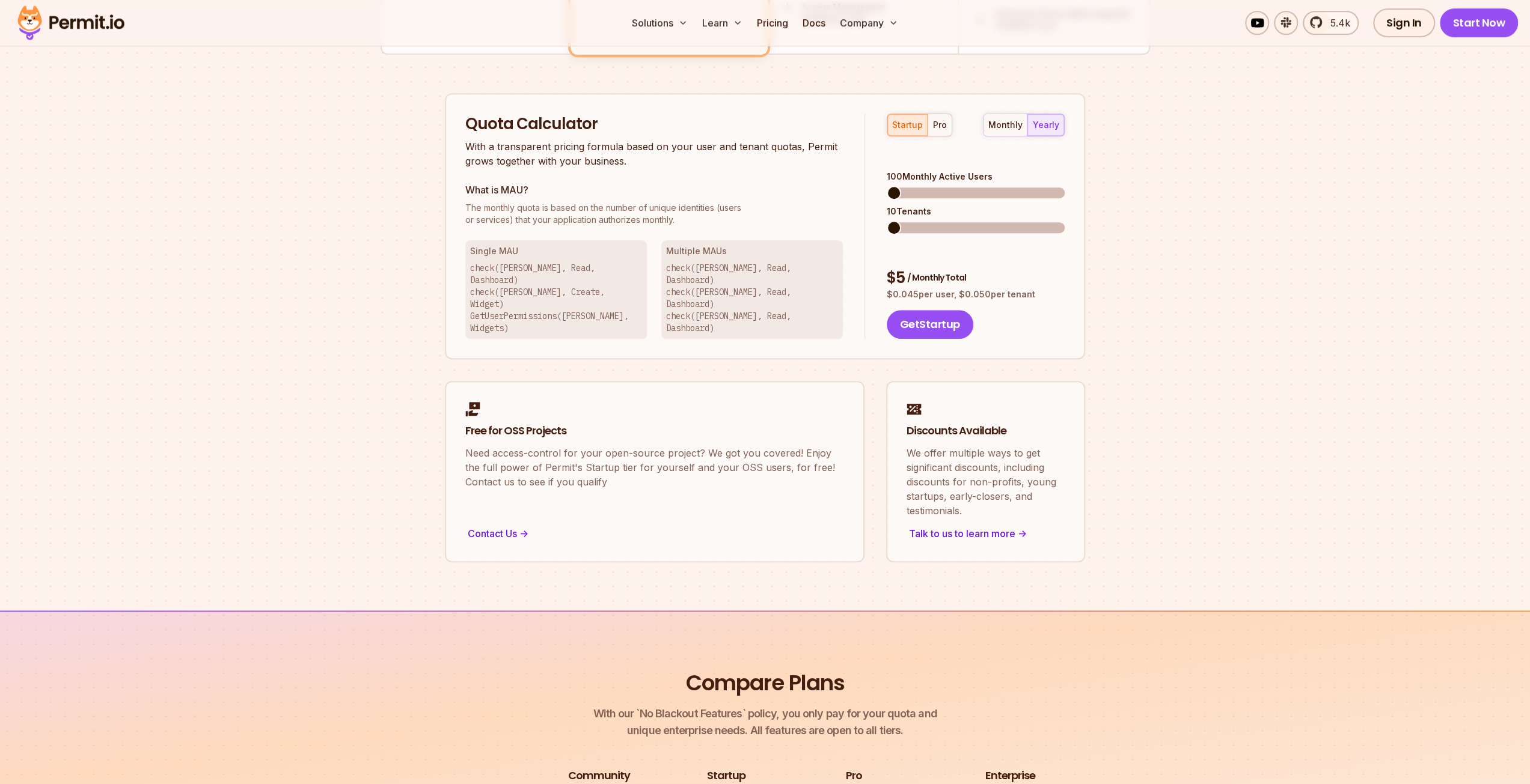
click at [887, 186] on span at bounding box center [894, 193] width 15 height 15
click at [894, 186] on span at bounding box center [901, 193] width 15 height 15
drag, startPoint x: 882, startPoint y: 237, endPoint x: 1044, endPoint y: 261, distance: 163.8
click at [1044, 261] on div "startup pro monthly yearly 1000 Monthly Active Users 100 Tenants $ 33 / Monthly…" at bounding box center [965, 227] width 200 height 226
copy div "$ 33 / Monthly Total $ 0.030 per user, $ 0.033 per tenant"
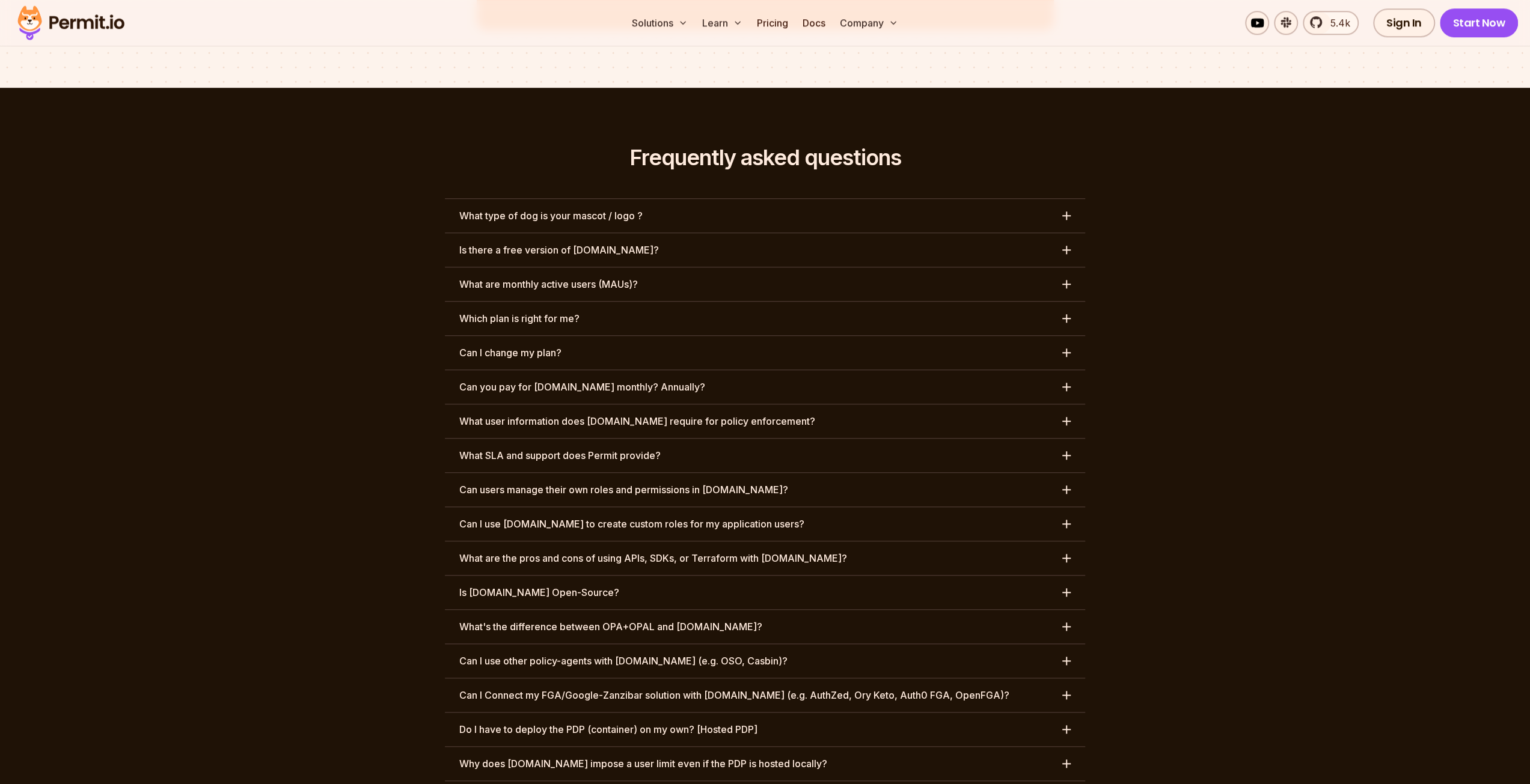
scroll to position [5709, 0]
